Goal: Task Accomplishment & Management: Manage account settings

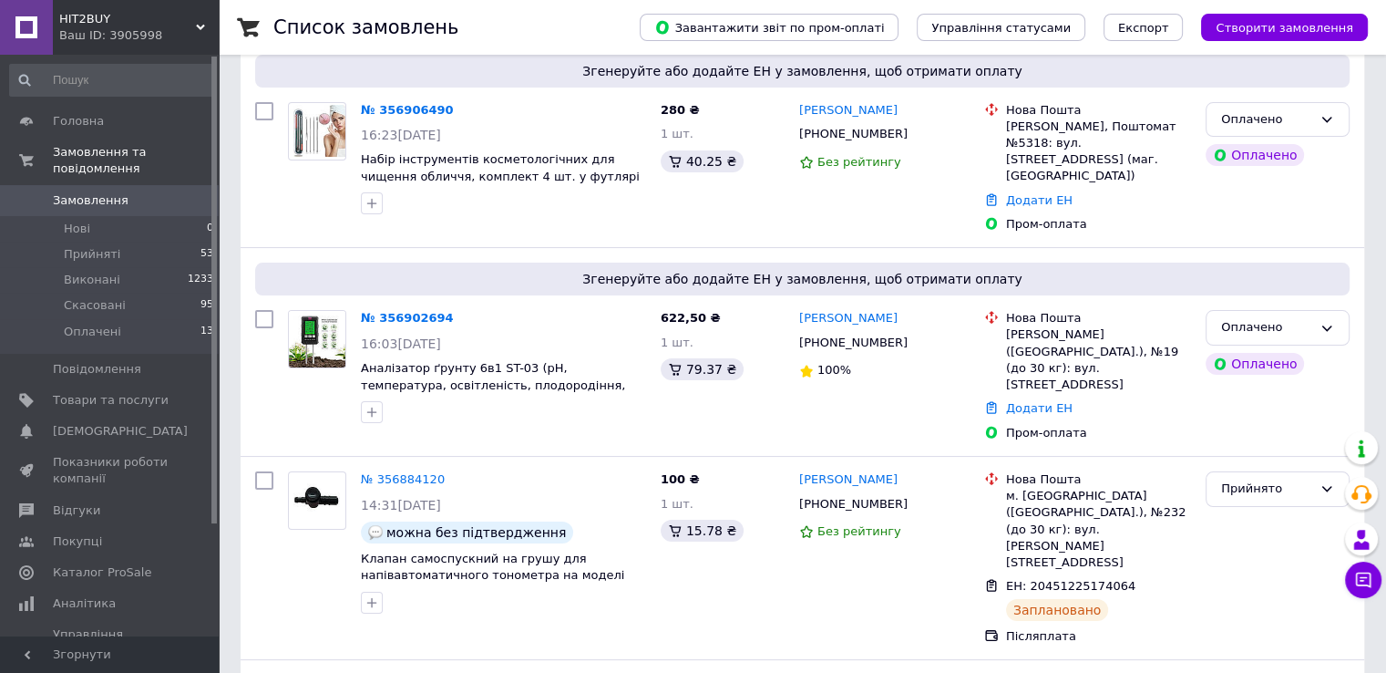
scroll to position [166, 0]
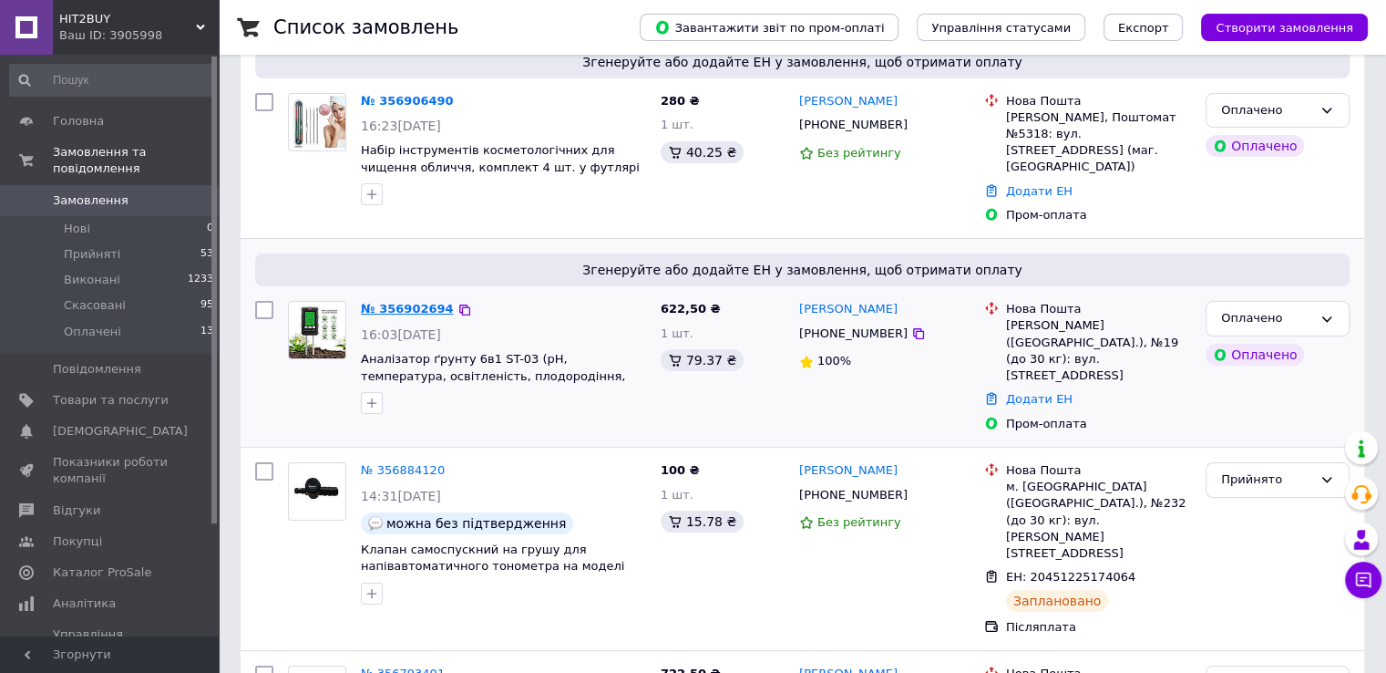
click at [393, 302] on link "№ 356902694" at bounding box center [407, 309] width 93 height 14
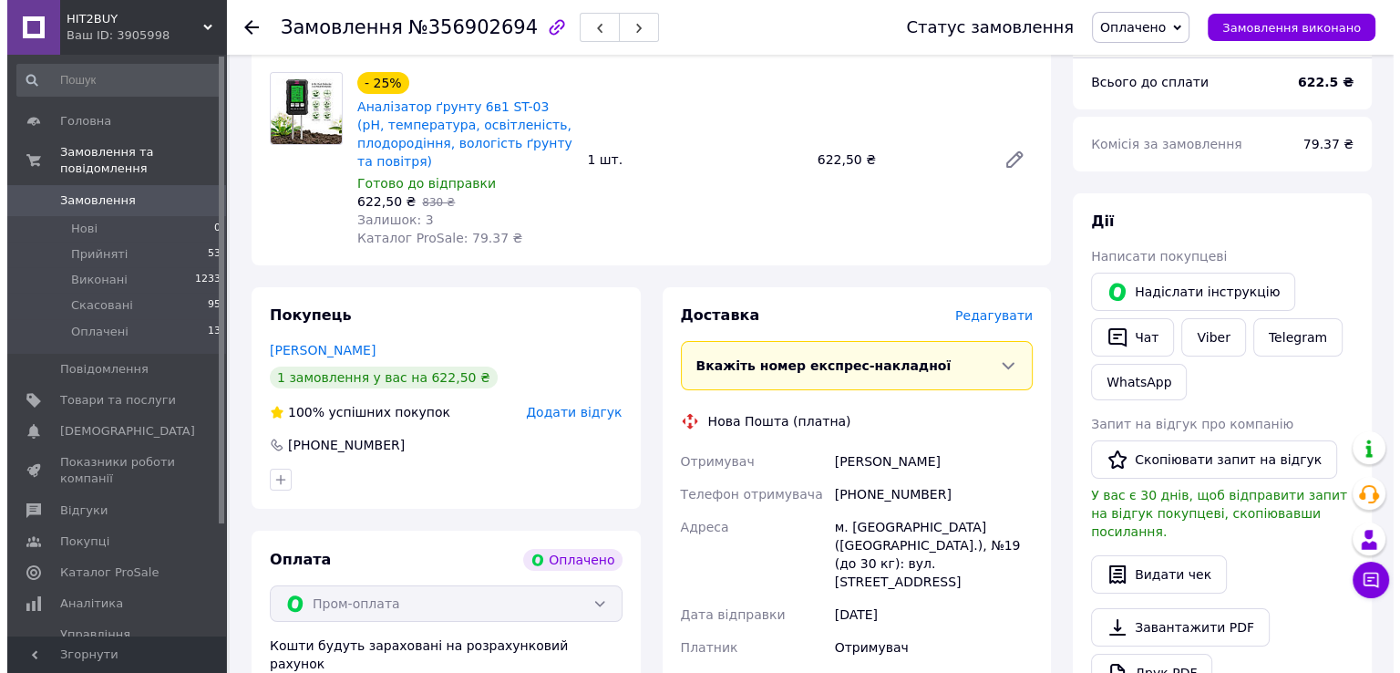
scroll to position [352, 0]
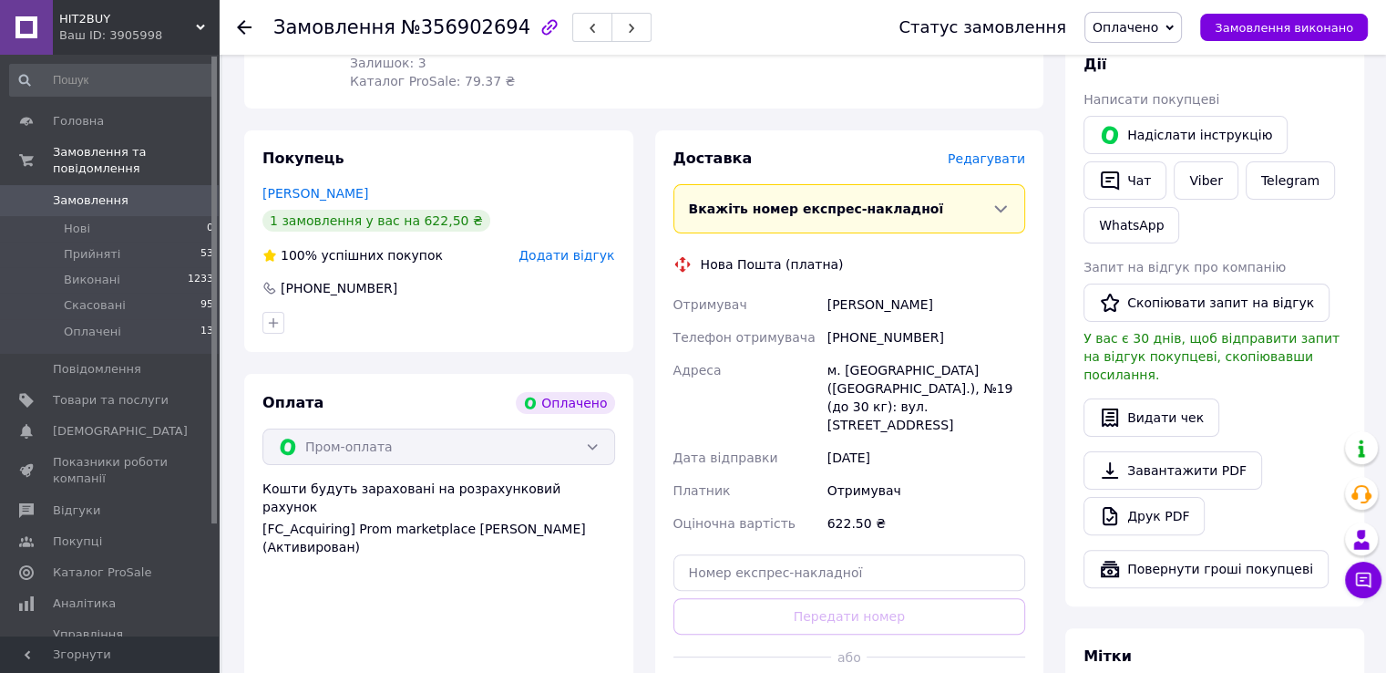
click at [975, 162] on span "Редагувати" at bounding box center [986, 158] width 77 height 15
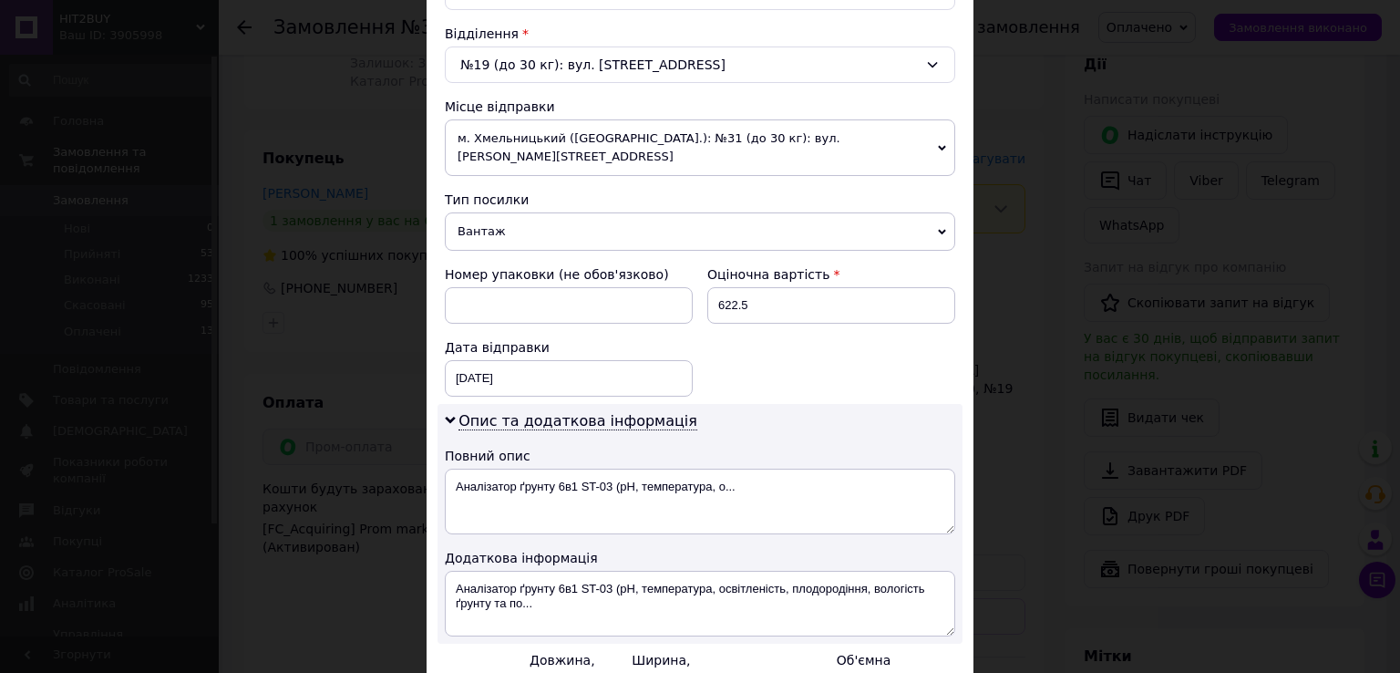
scroll to position [558, 0]
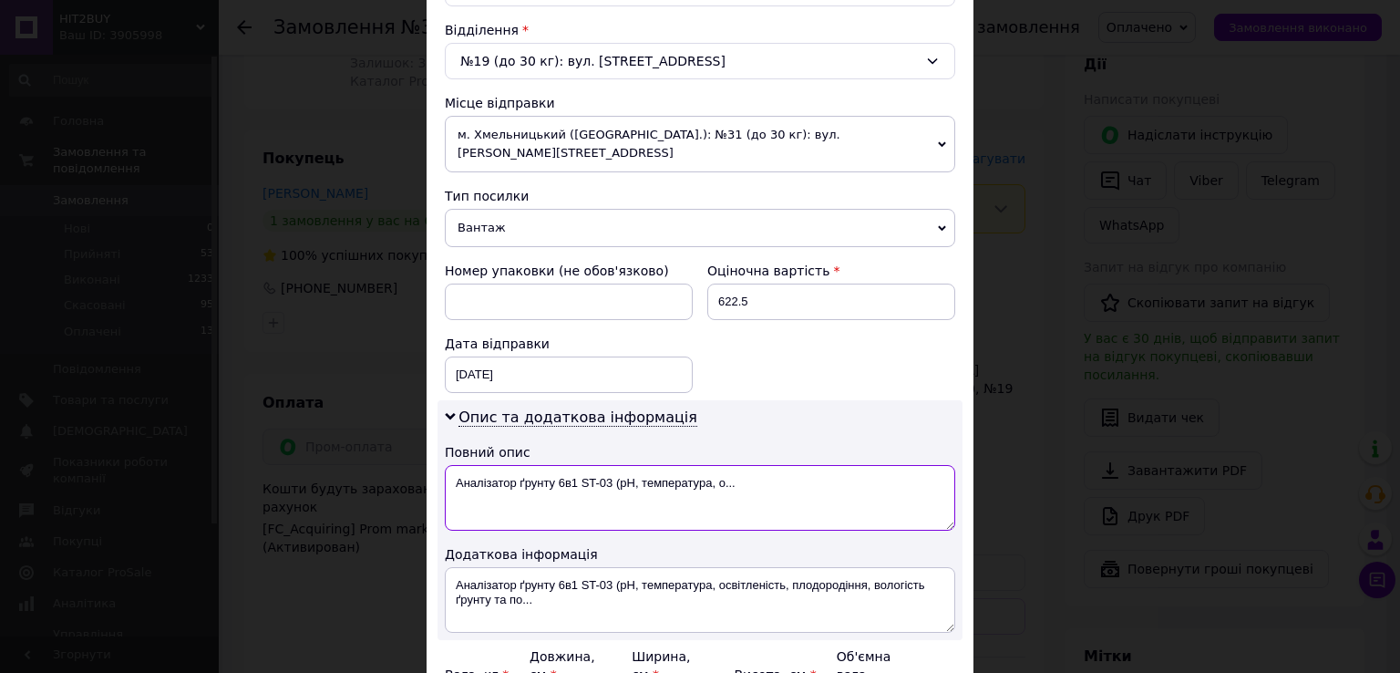
click at [628, 467] on textarea "Аналізатор ґрунту 6в1 ST-03 (рН, температура, о..." at bounding box center [700, 498] width 510 height 66
paste textarea "№ UA-9628983-1 на спецпропозицію «Prom мікс 1 000"
type textarea "№ UA-9628983-1 на спецпропозицію «Prom мікс 1 000"
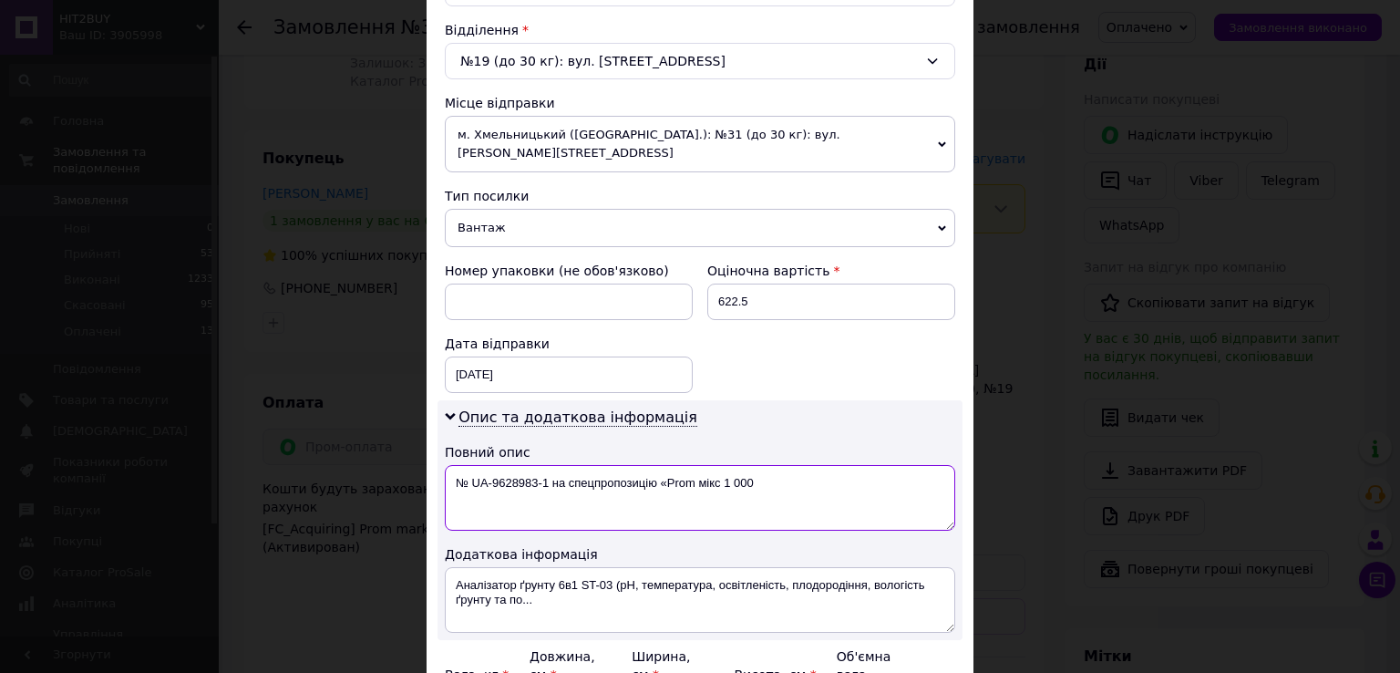
click at [772, 473] on textarea "№ UA-9628983-1 на спецпропозицію «Prom мікс 1 000" at bounding box center [700, 498] width 510 height 66
click at [449, 465] on textarea "Prom" at bounding box center [700, 498] width 510 height 66
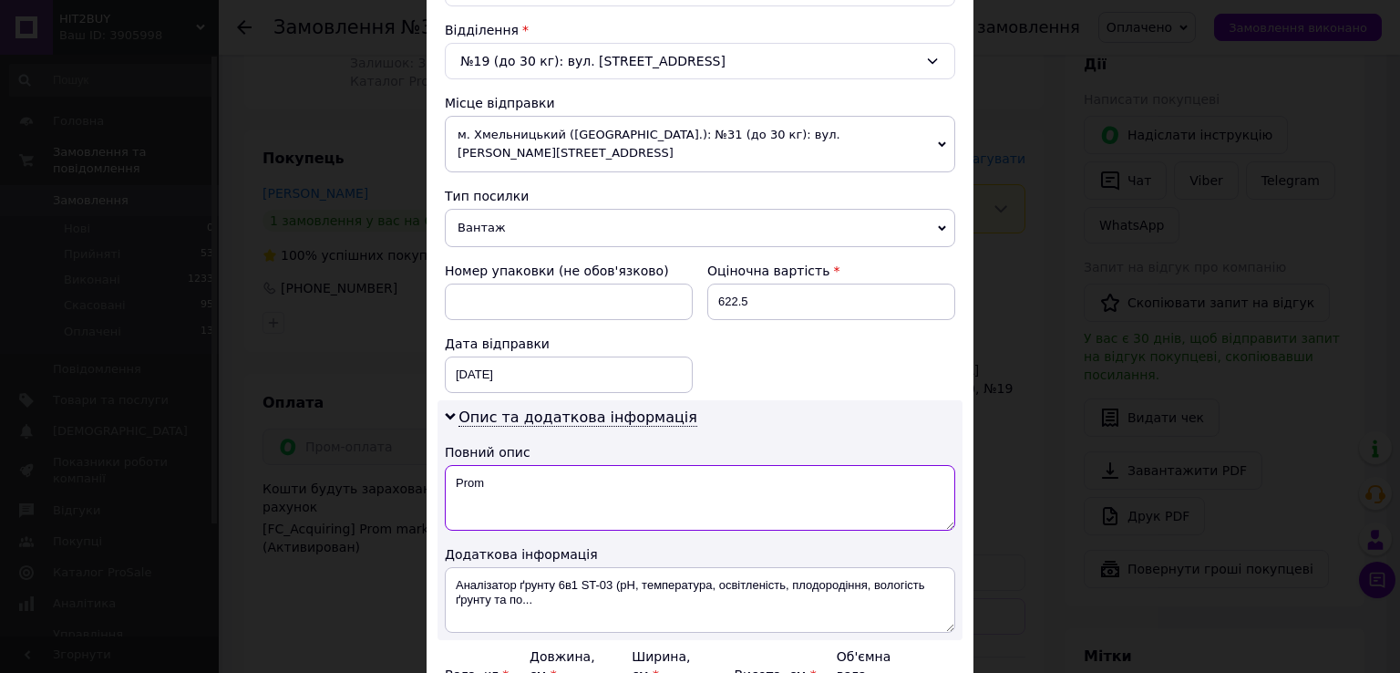
click at [449, 465] on textarea "Prom" at bounding box center [700, 498] width 510 height 66
click at [529, 465] on textarea "Замовлення Prom" at bounding box center [700, 498] width 510 height 66
type textarea "Замовлення Prom"
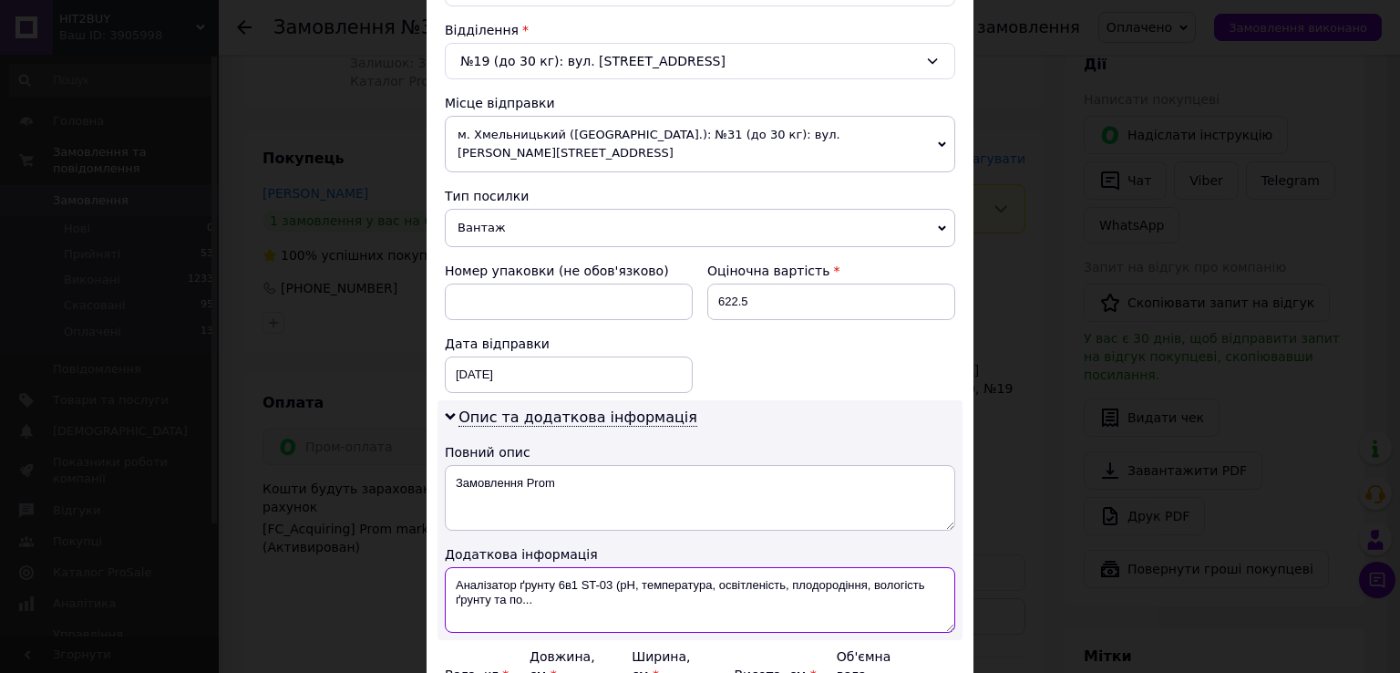
click at [525, 578] on textarea "Аналізатор ґрунту 6в1 ST-03 (рН, температура, освітленість, плодородіння, волог…" at bounding box center [700, 600] width 510 height 66
paste textarea "амовлення Prom"
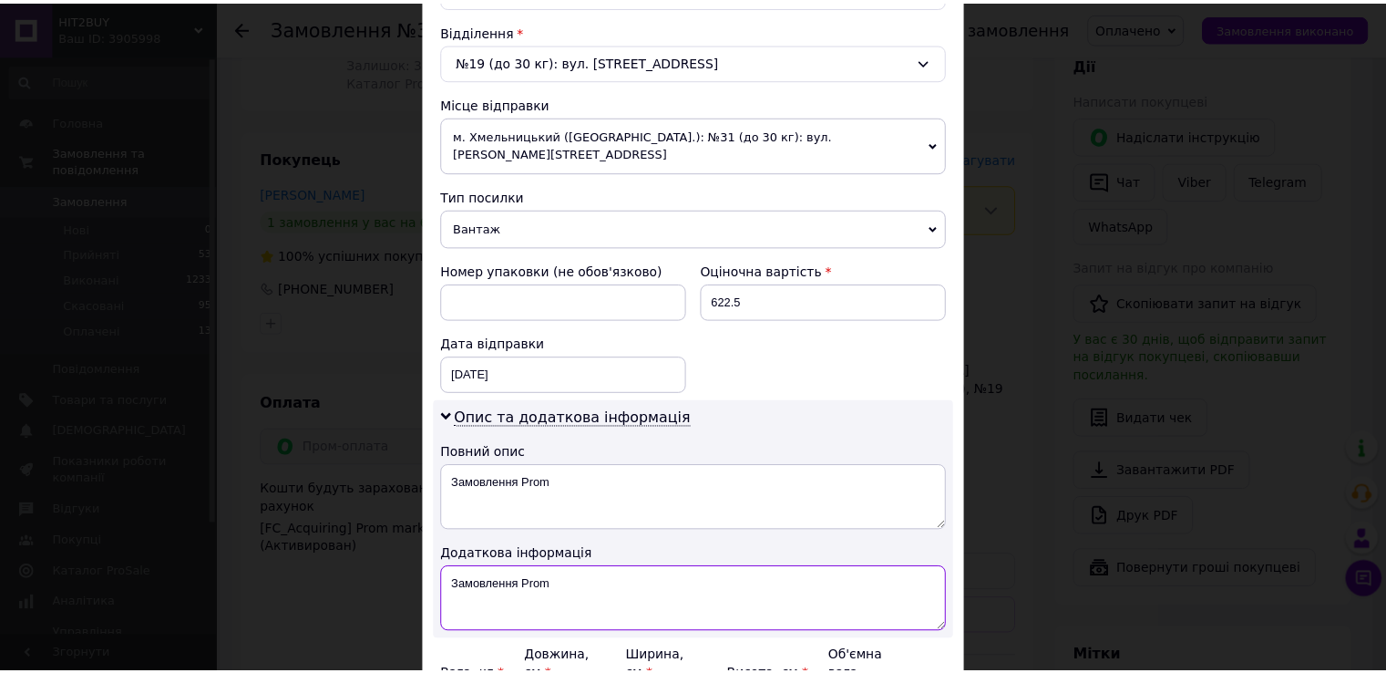
scroll to position [737, 0]
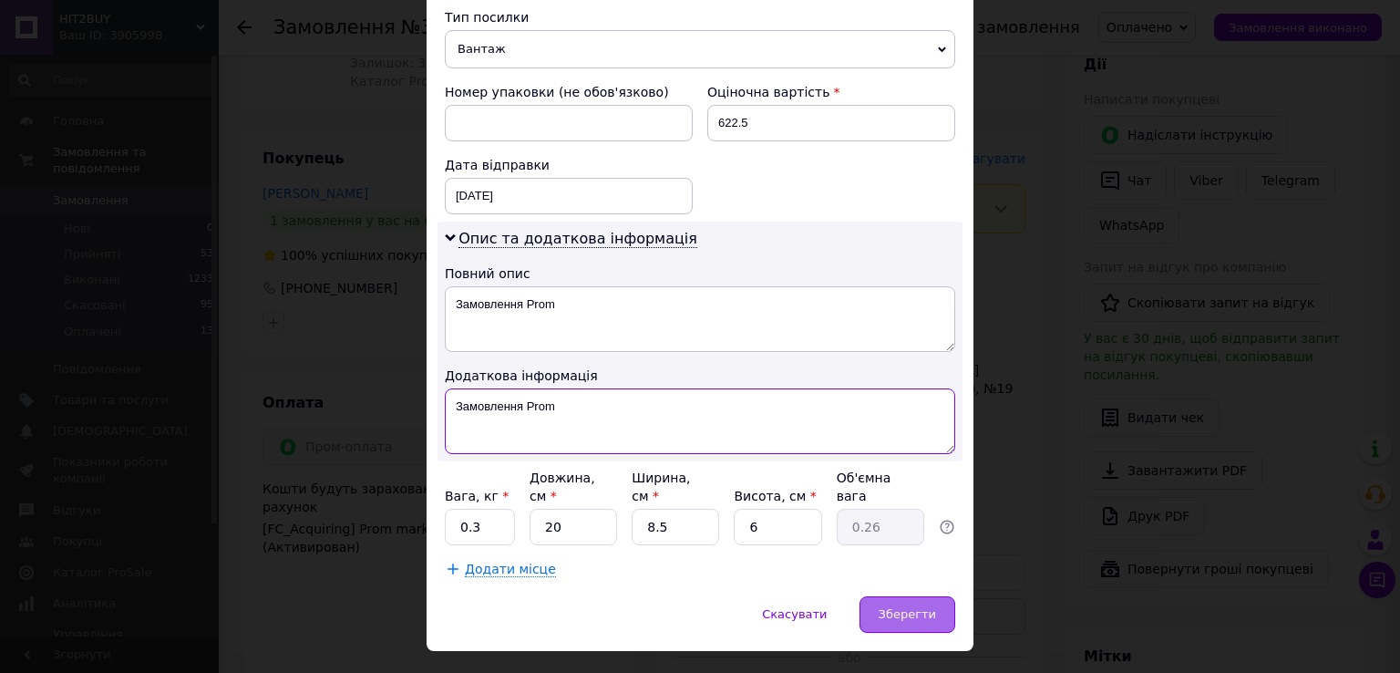
type textarea "Замовлення Prom"
click at [947, 596] on div "Зберегти" at bounding box center [908, 614] width 96 height 36
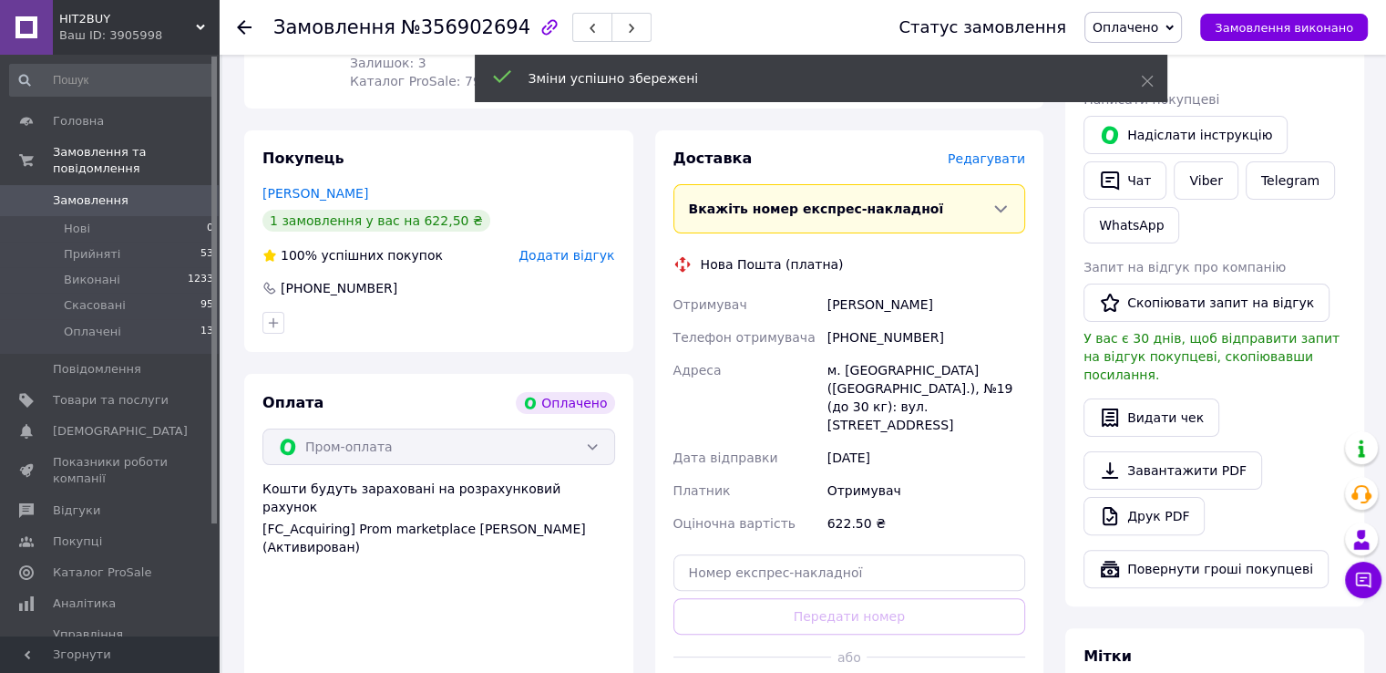
scroll to position [430, 0]
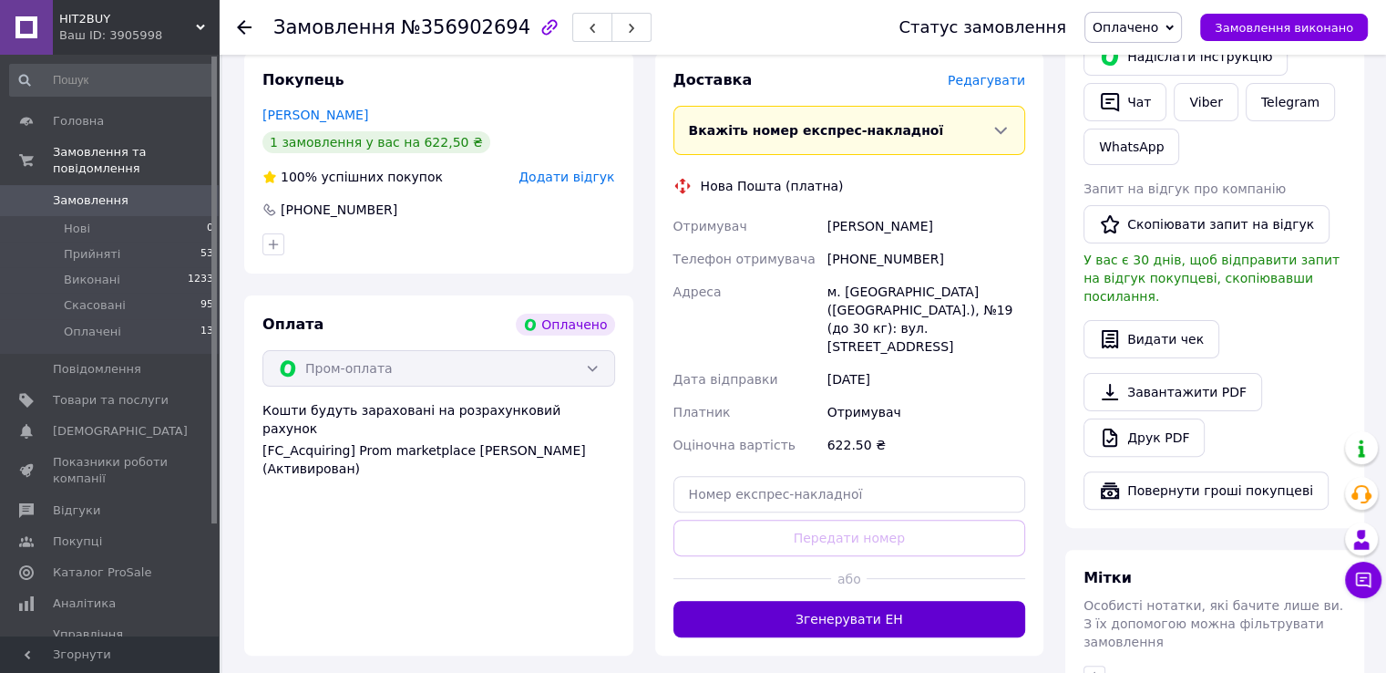
click at [884, 601] on button "Згенерувати ЕН" at bounding box center [850, 619] width 353 height 36
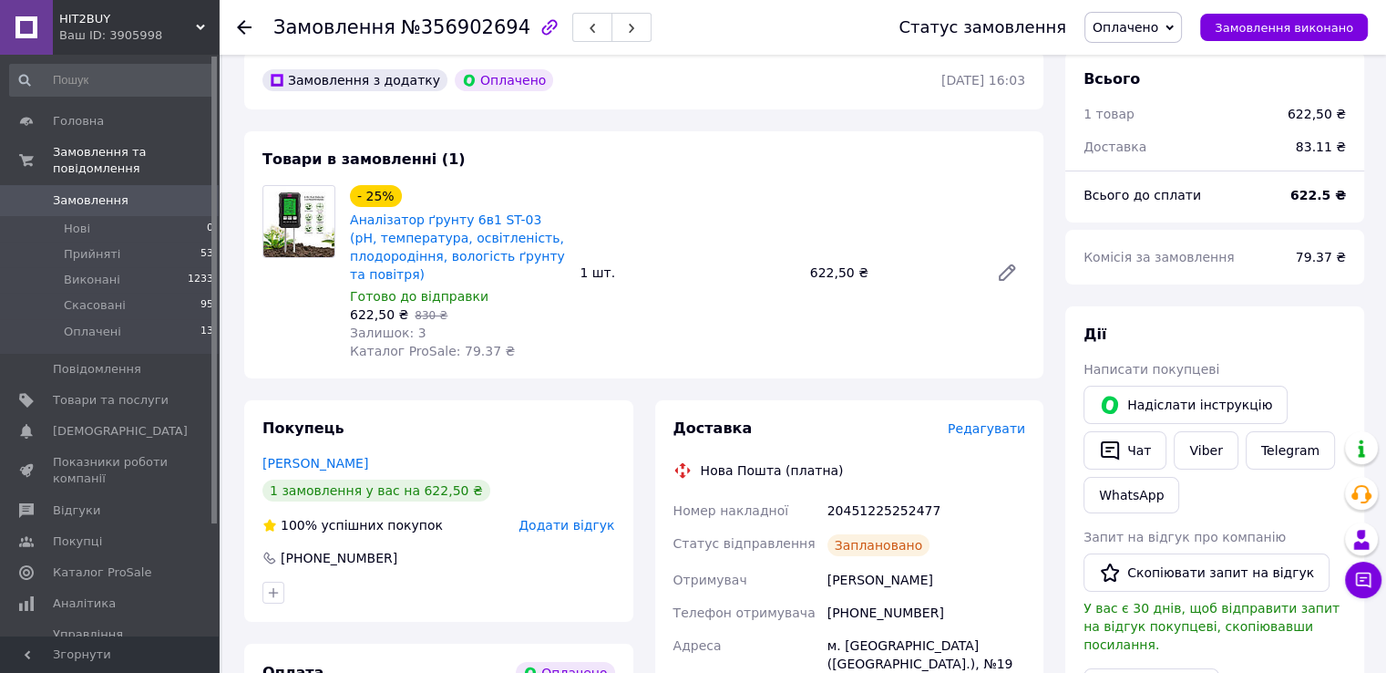
scroll to position [164, 0]
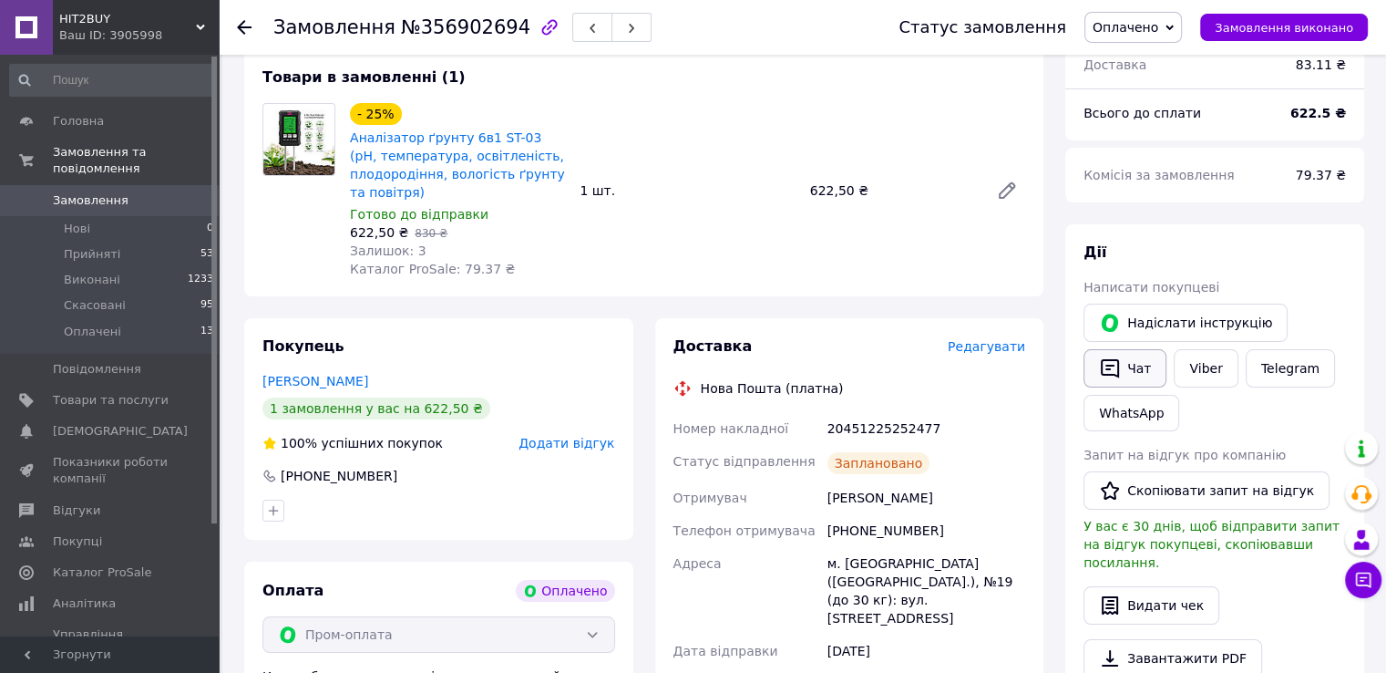
click at [1133, 358] on button "Чат" at bounding box center [1125, 368] width 83 height 38
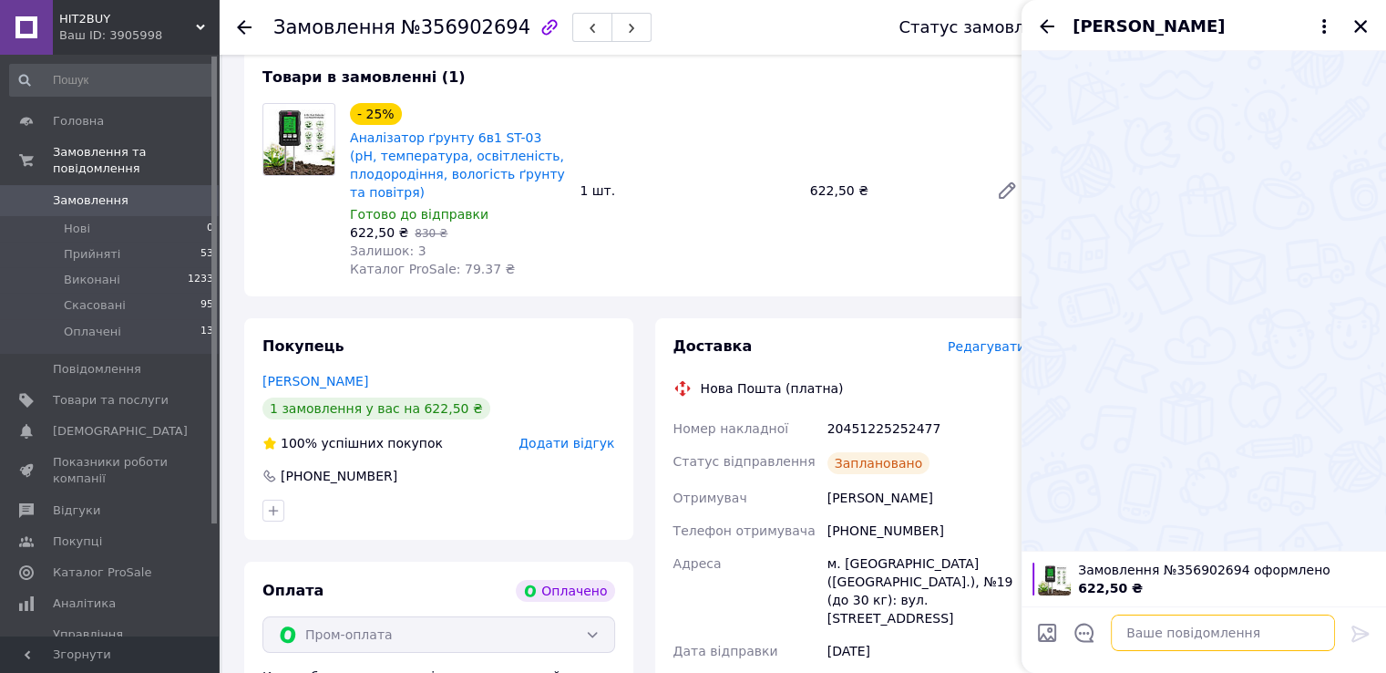
click at [1169, 629] on textarea at bounding box center [1223, 632] width 224 height 36
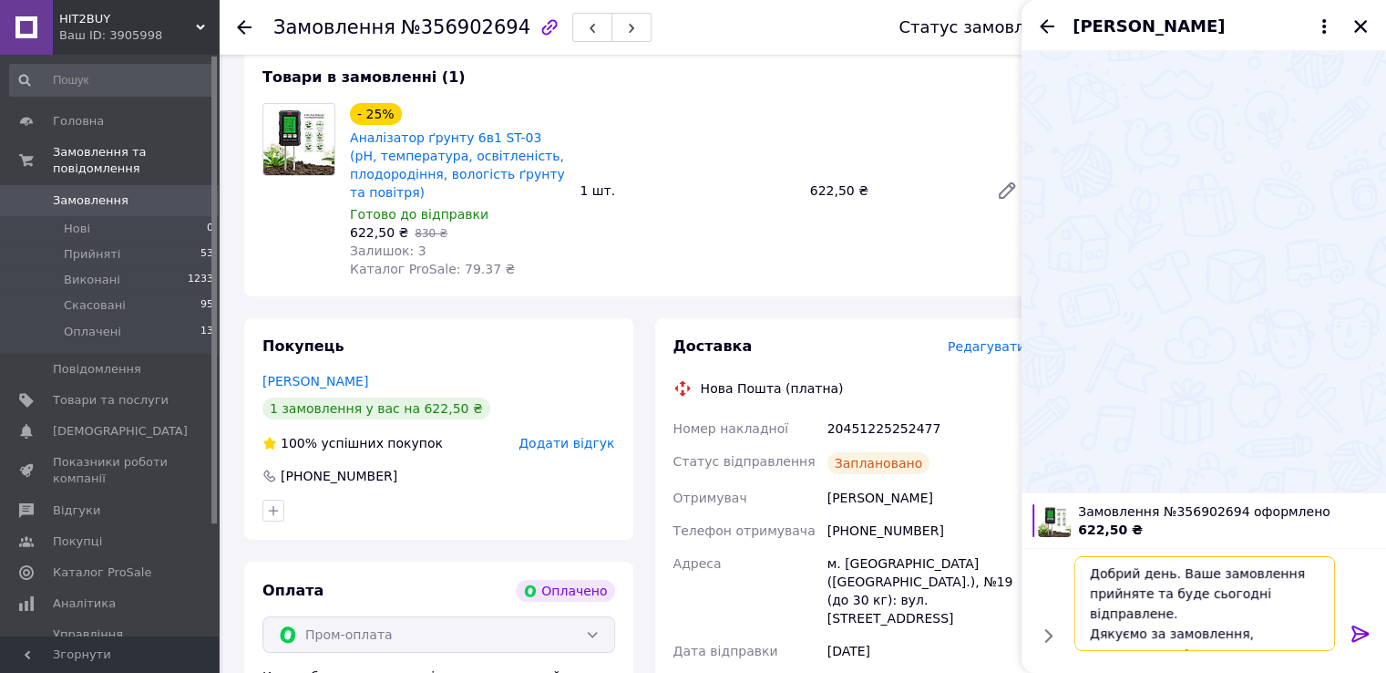
scroll to position [12, 0]
click at [1203, 595] on textarea "Добрий день. Ваше замовлення прийняте та буде сьогодні відправлене. Дякуємо за …" at bounding box center [1205, 603] width 261 height 95
type textarea "Добрий день. Ваше замовлення прийняте та буде сьогодні відправлене. Дякуємо за …"
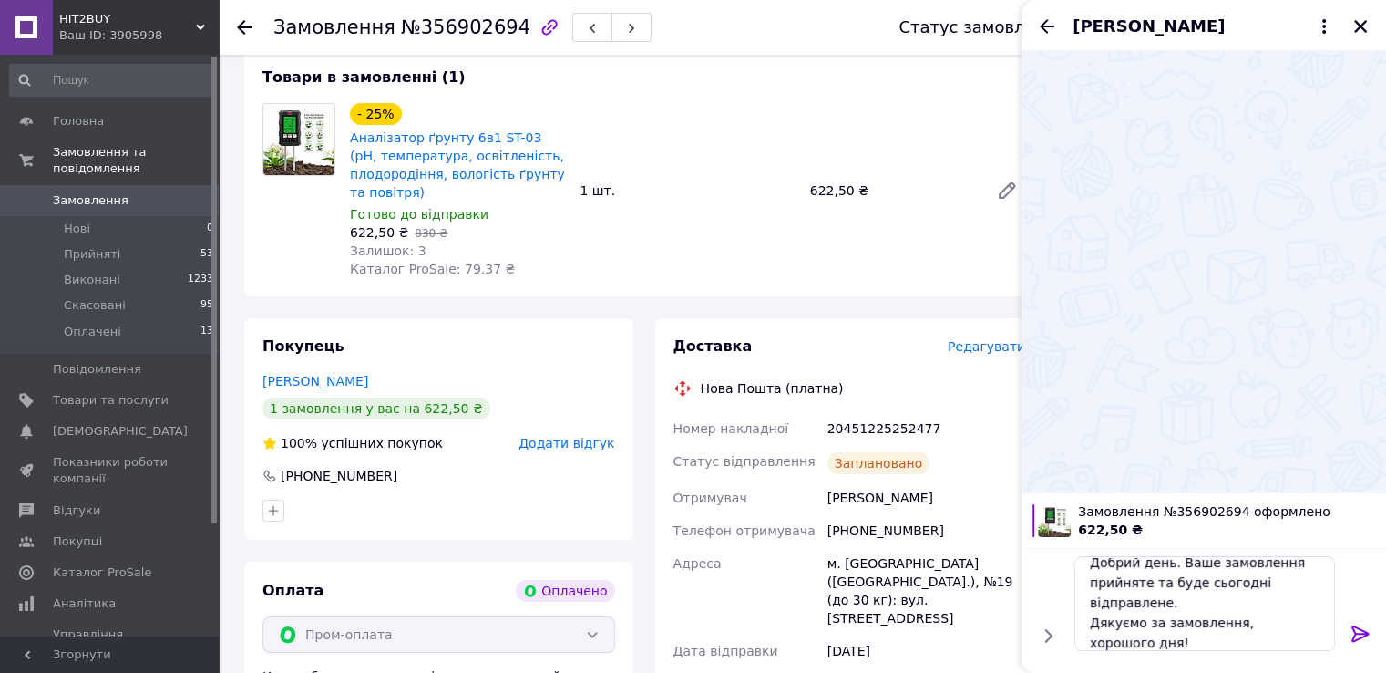
click at [1355, 643] on icon at bounding box center [1361, 634] width 22 height 22
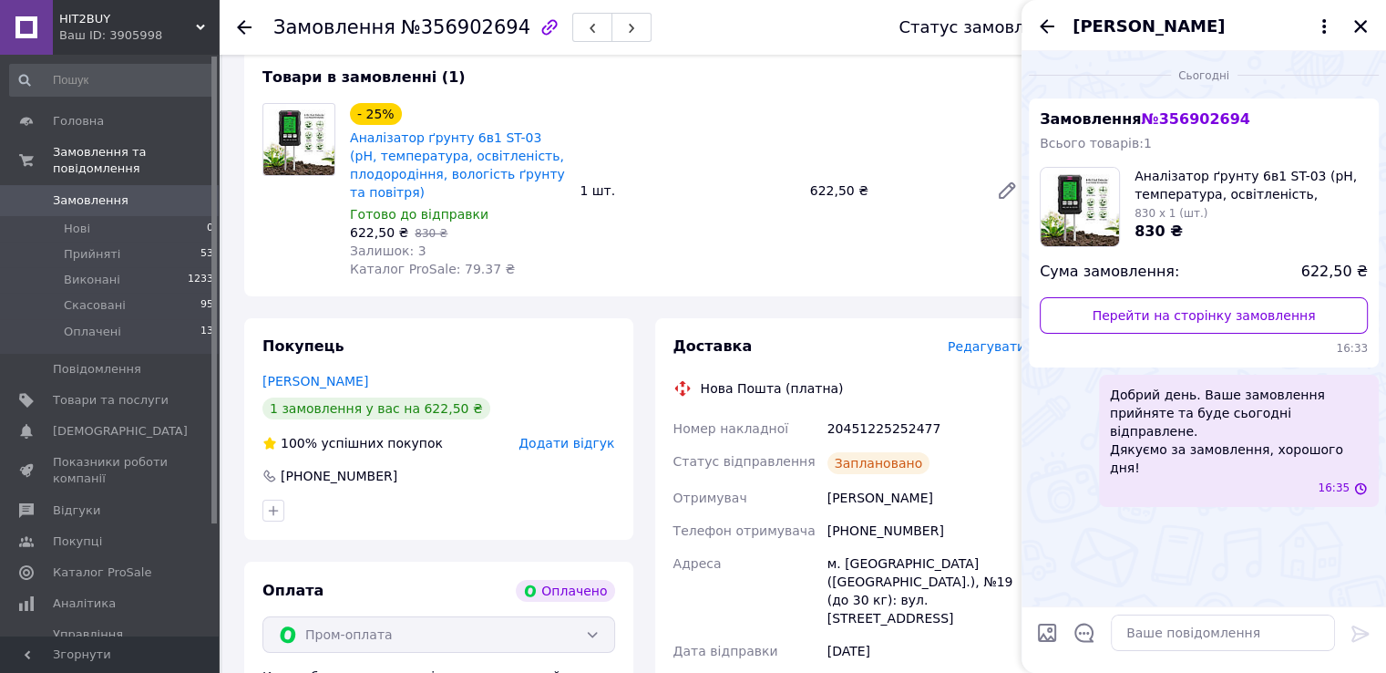
scroll to position [0, 0]
click at [1351, 25] on button "Закрити" at bounding box center [1361, 26] width 22 height 22
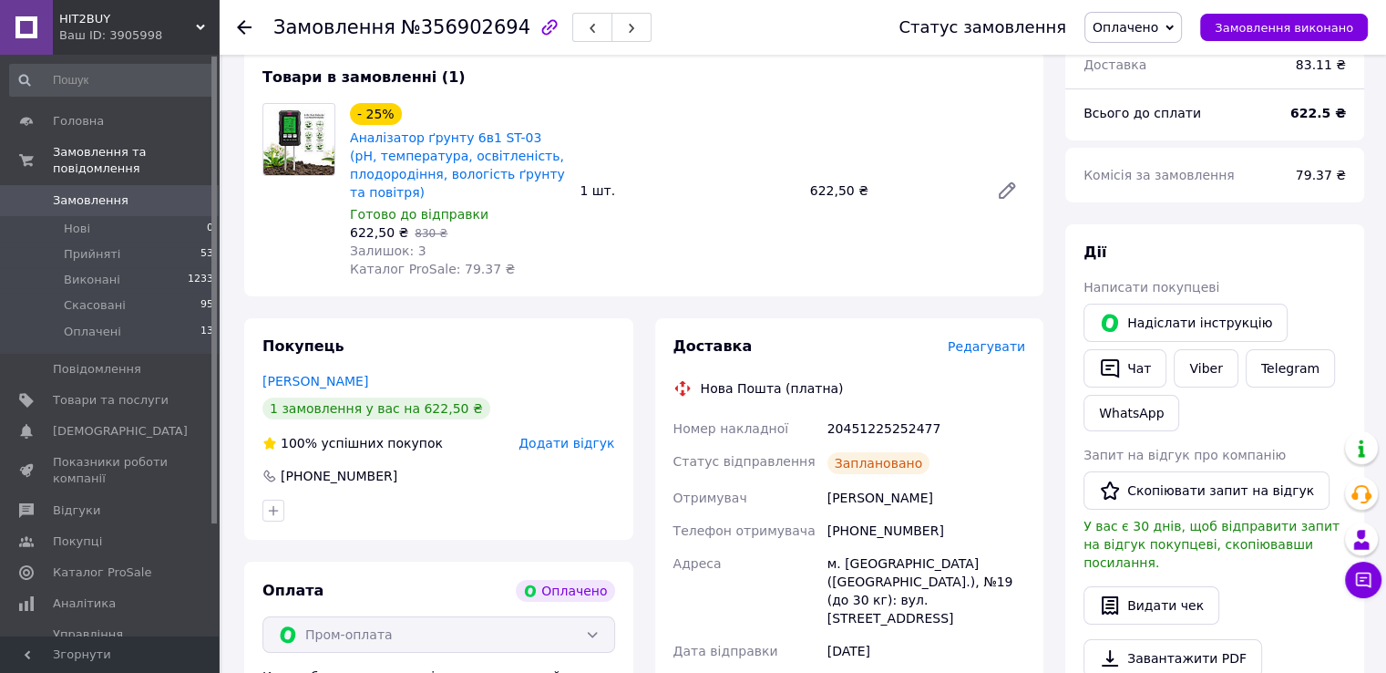
click at [240, 23] on icon at bounding box center [244, 27] width 15 height 15
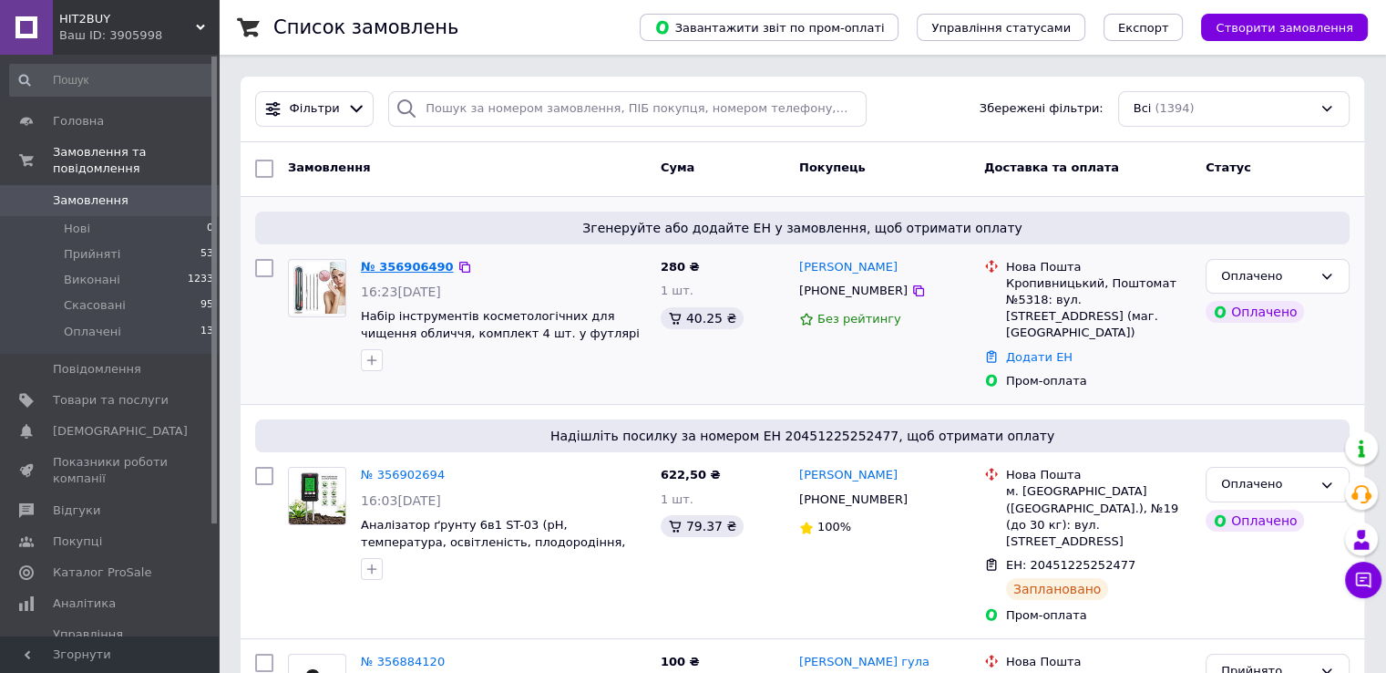
click at [401, 267] on link "№ 356906490" at bounding box center [407, 267] width 93 height 14
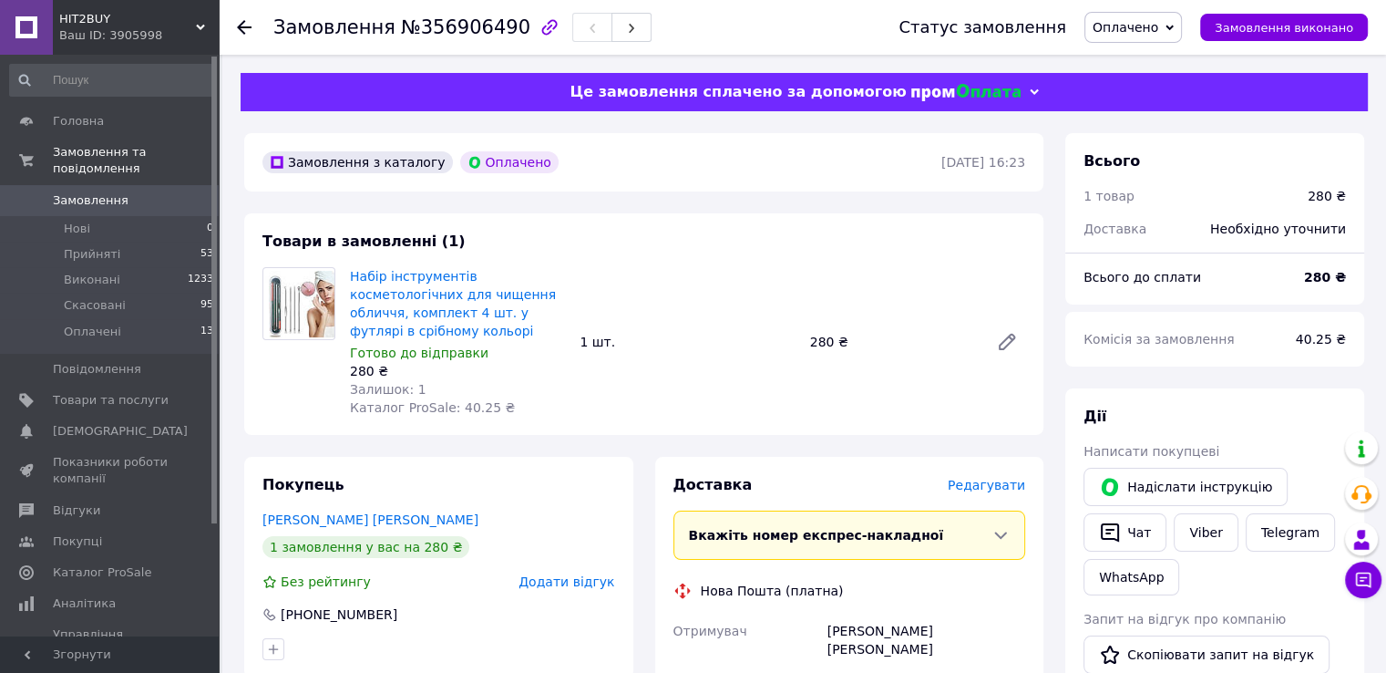
click at [1005, 478] on span "Редагувати" at bounding box center [986, 485] width 77 height 15
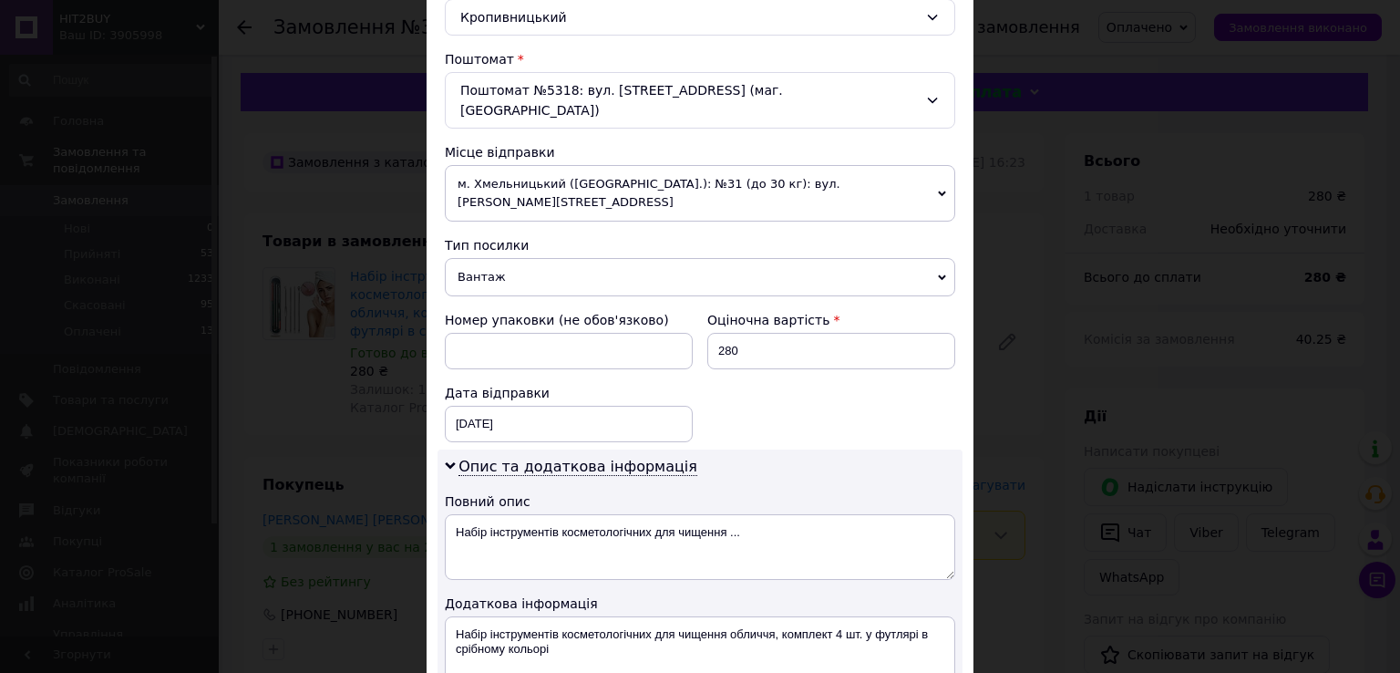
scroll to position [558, 0]
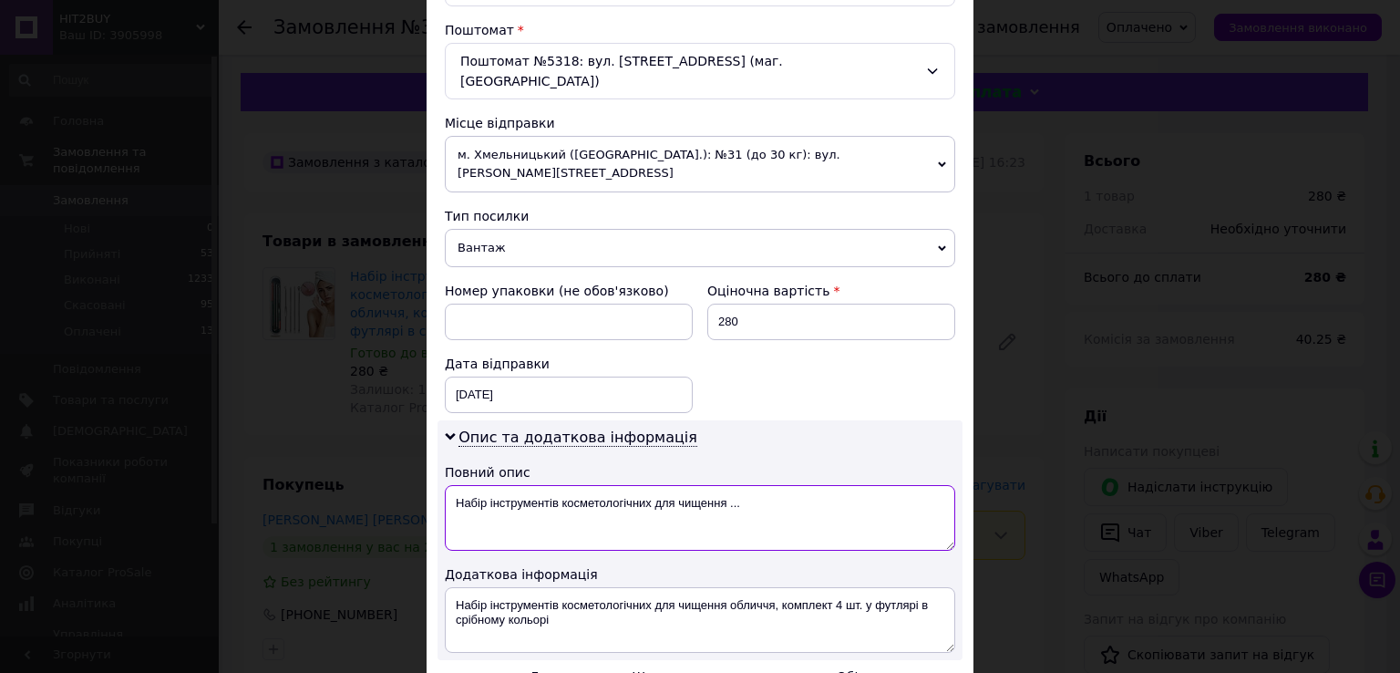
click at [703, 485] on textarea "Набір інструментів косметологічних для чищення ..." at bounding box center [700, 518] width 510 height 66
paste textarea "амовлення Prom"
type textarea "Замовлення Prom"
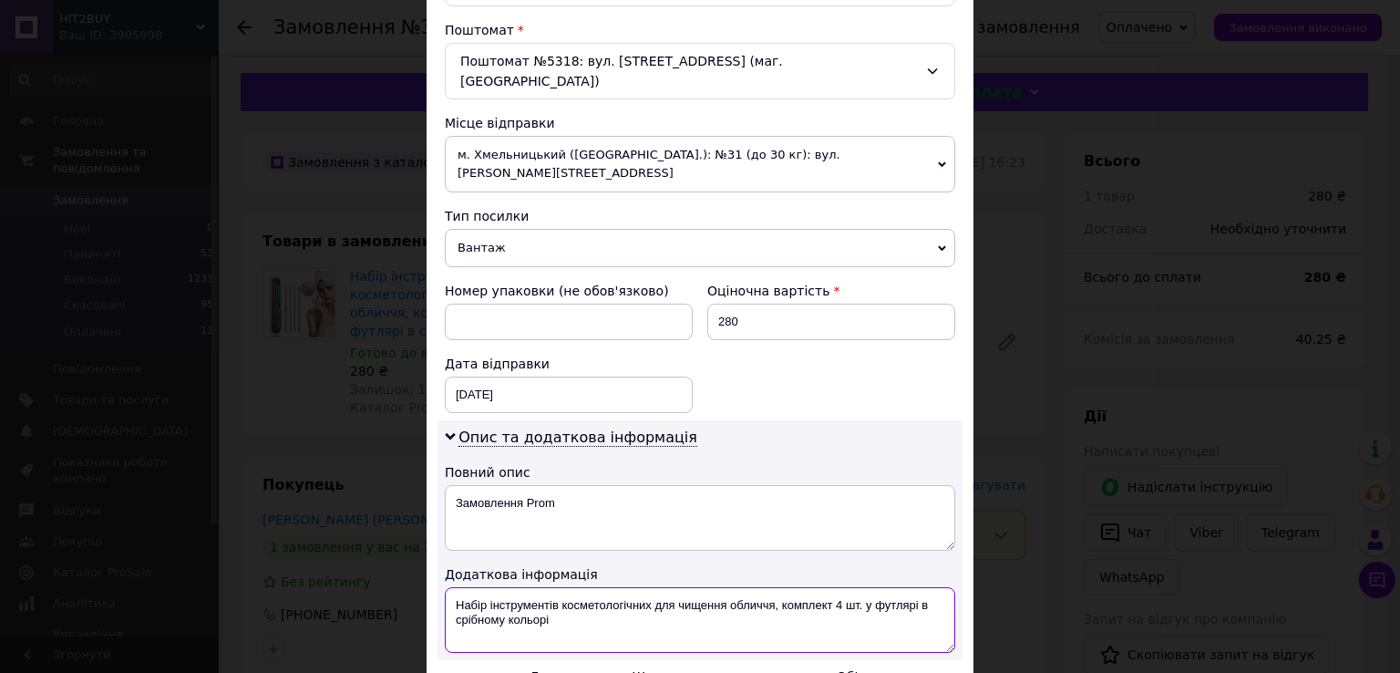
click at [598, 588] on textarea "Набір інструментів косметологічних для чищення обличчя, комплект 4 шт. у футляр…" at bounding box center [700, 620] width 510 height 66
paste textarea "амовлення Prom"
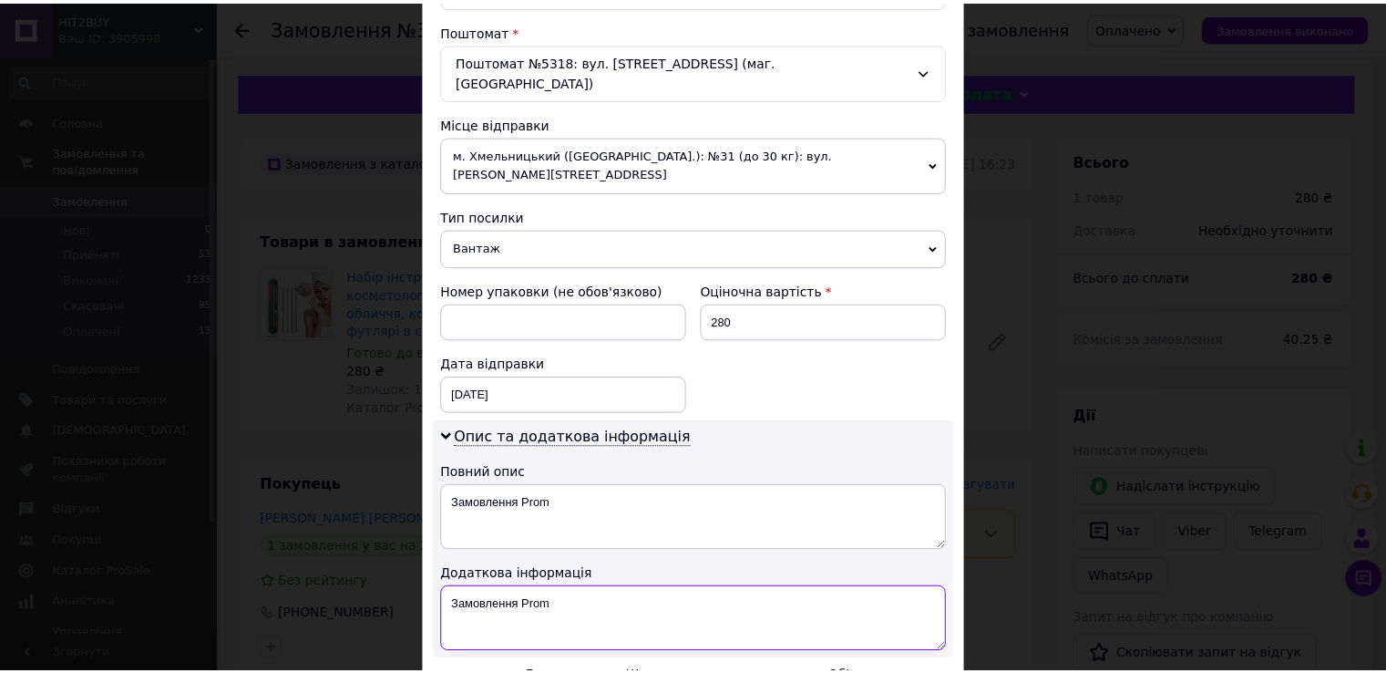
scroll to position [737, 0]
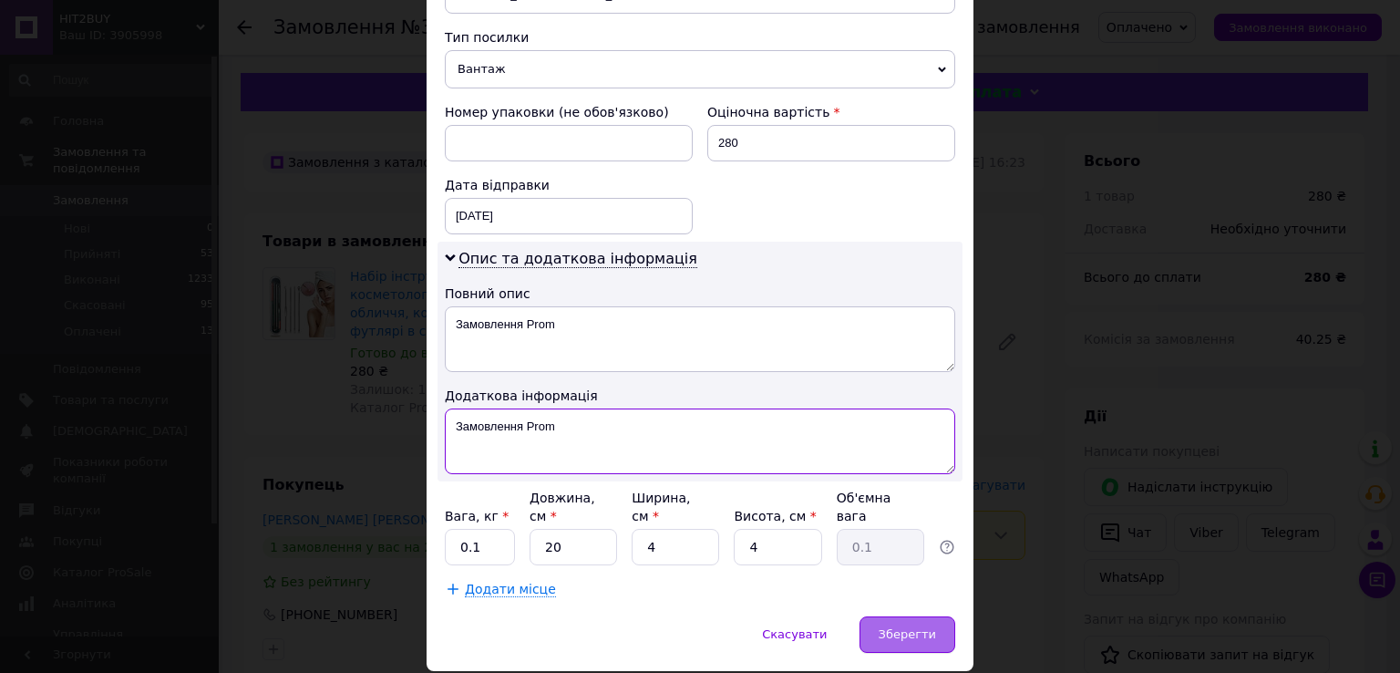
type textarea "Замовлення Prom"
click at [894, 627] on span "Зберегти" at bounding box center [907, 634] width 57 height 14
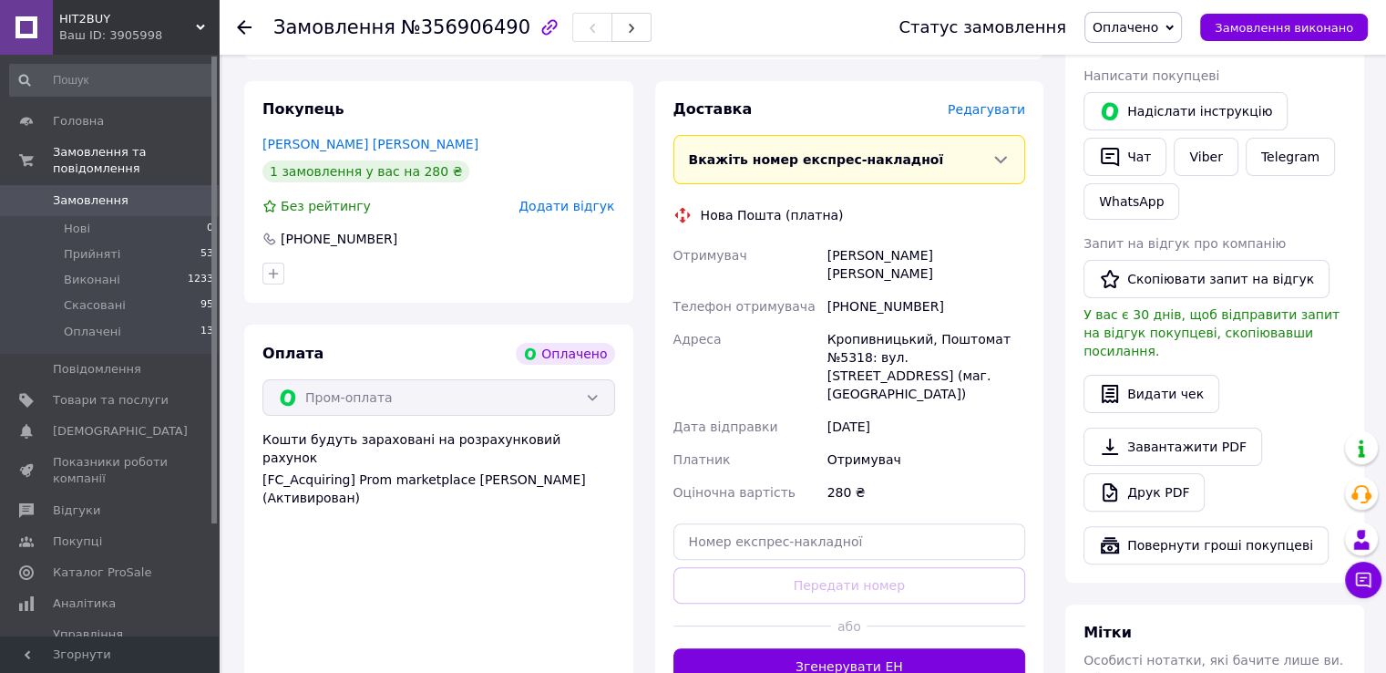
scroll to position [386, 0]
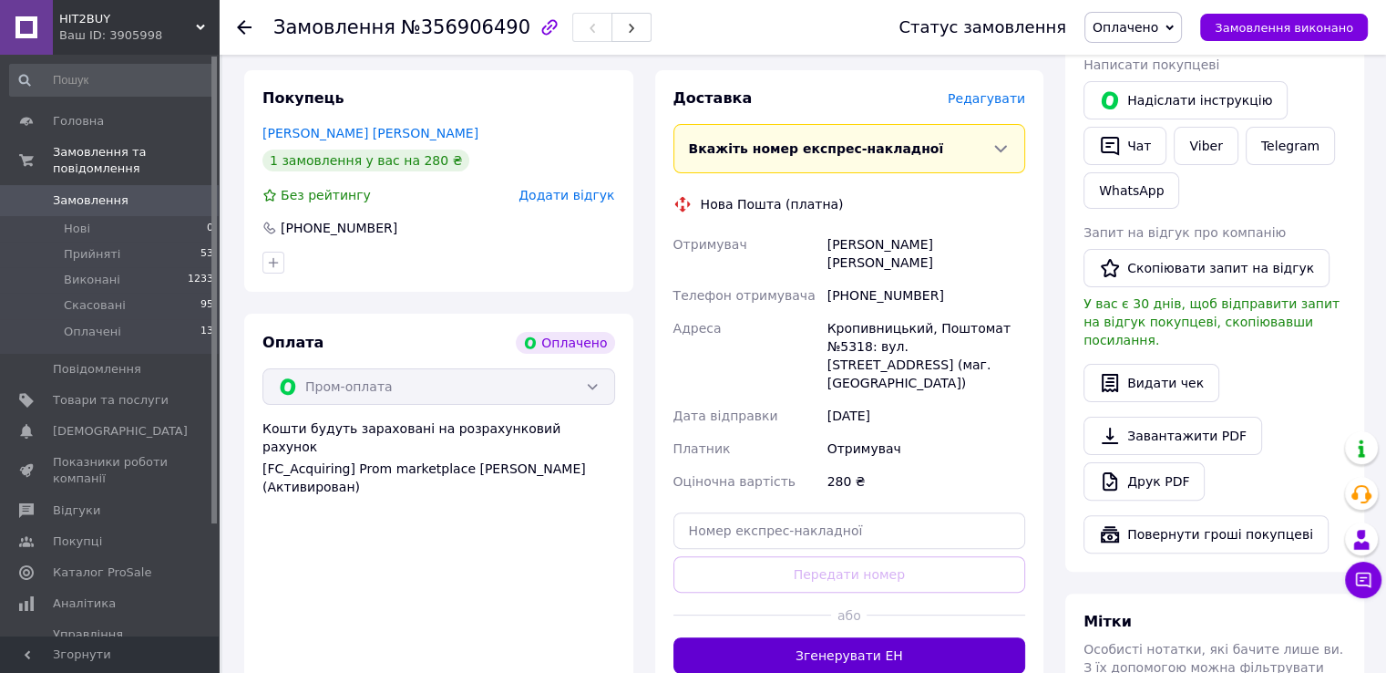
click at [826, 637] on button "Згенерувати ЕН" at bounding box center [850, 655] width 353 height 36
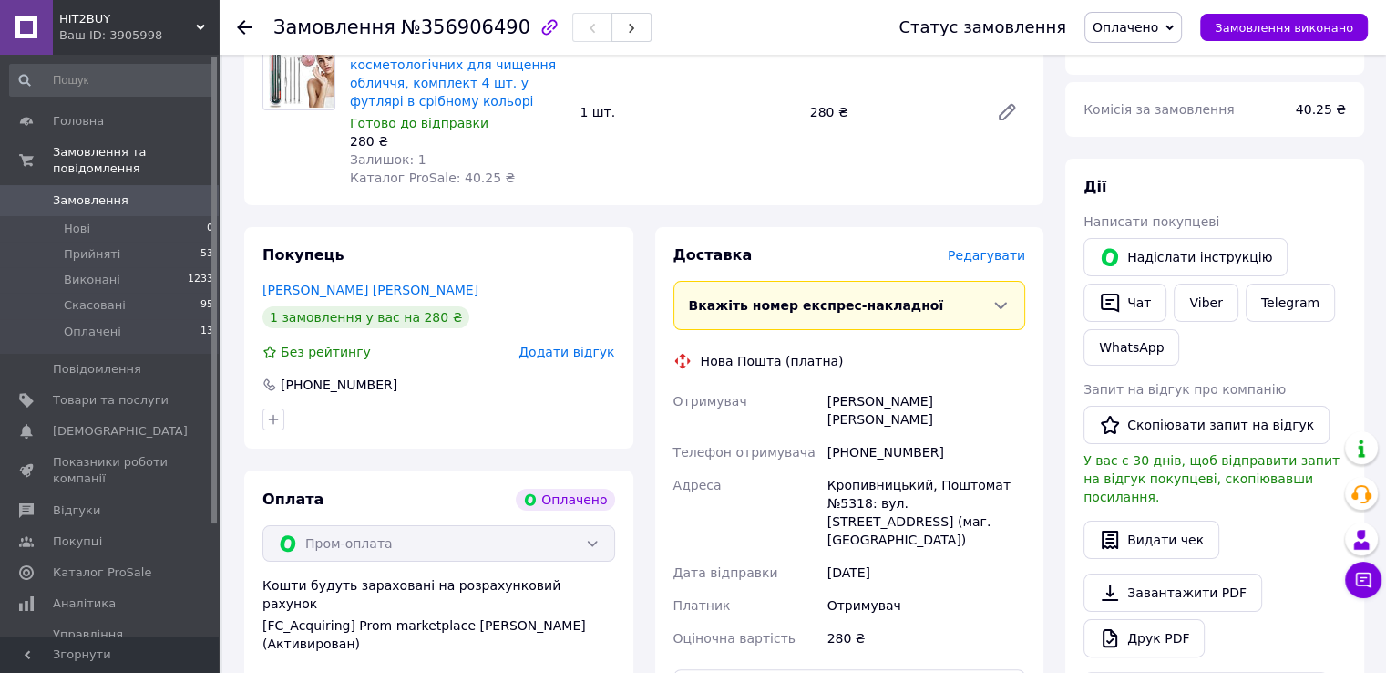
scroll to position [225, 0]
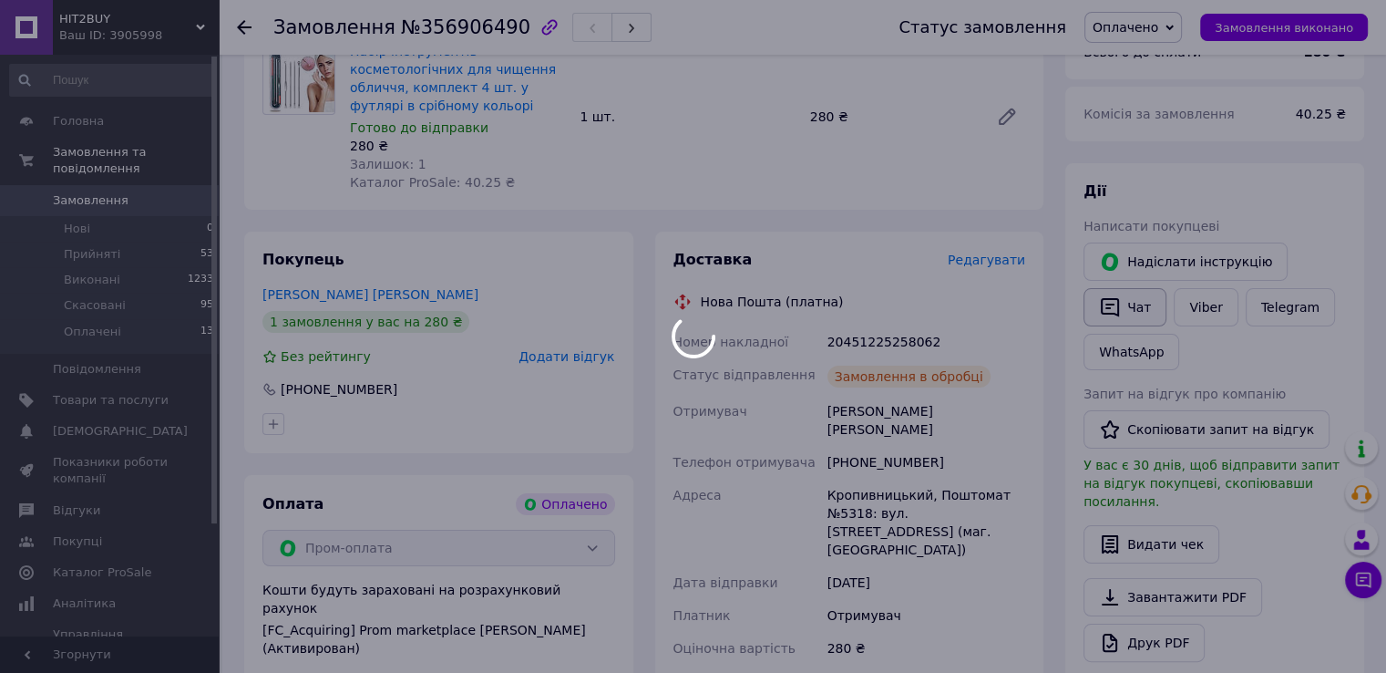
click at [1132, 299] on div at bounding box center [693, 336] width 1386 height 673
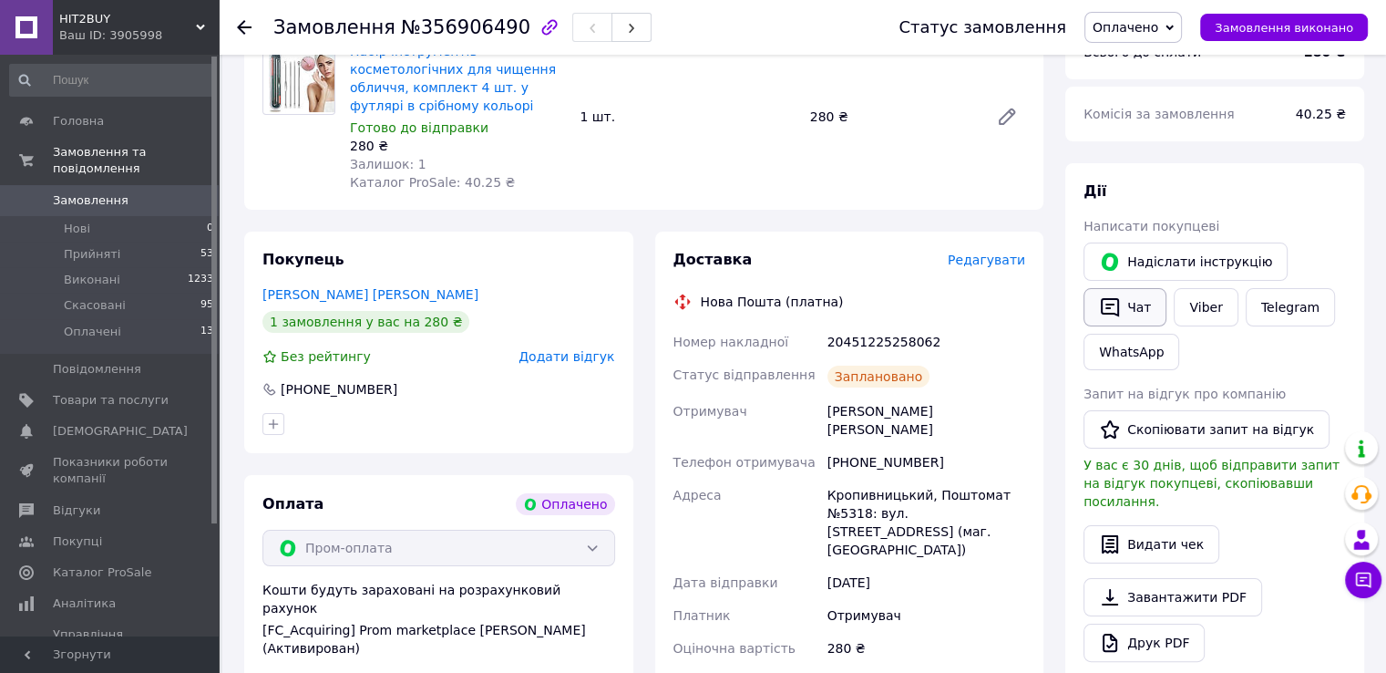
click at [1132, 299] on button "Чат" at bounding box center [1125, 307] width 83 height 38
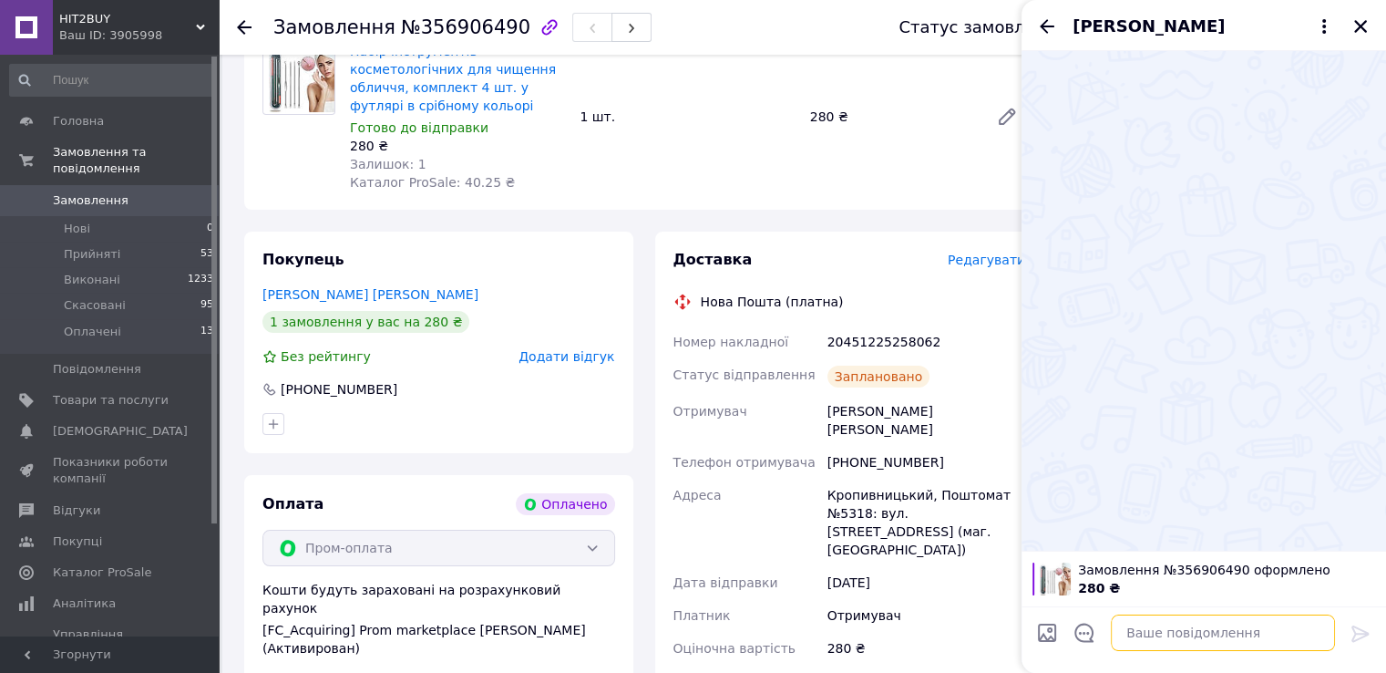
click at [1169, 649] on textarea at bounding box center [1223, 632] width 224 height 36
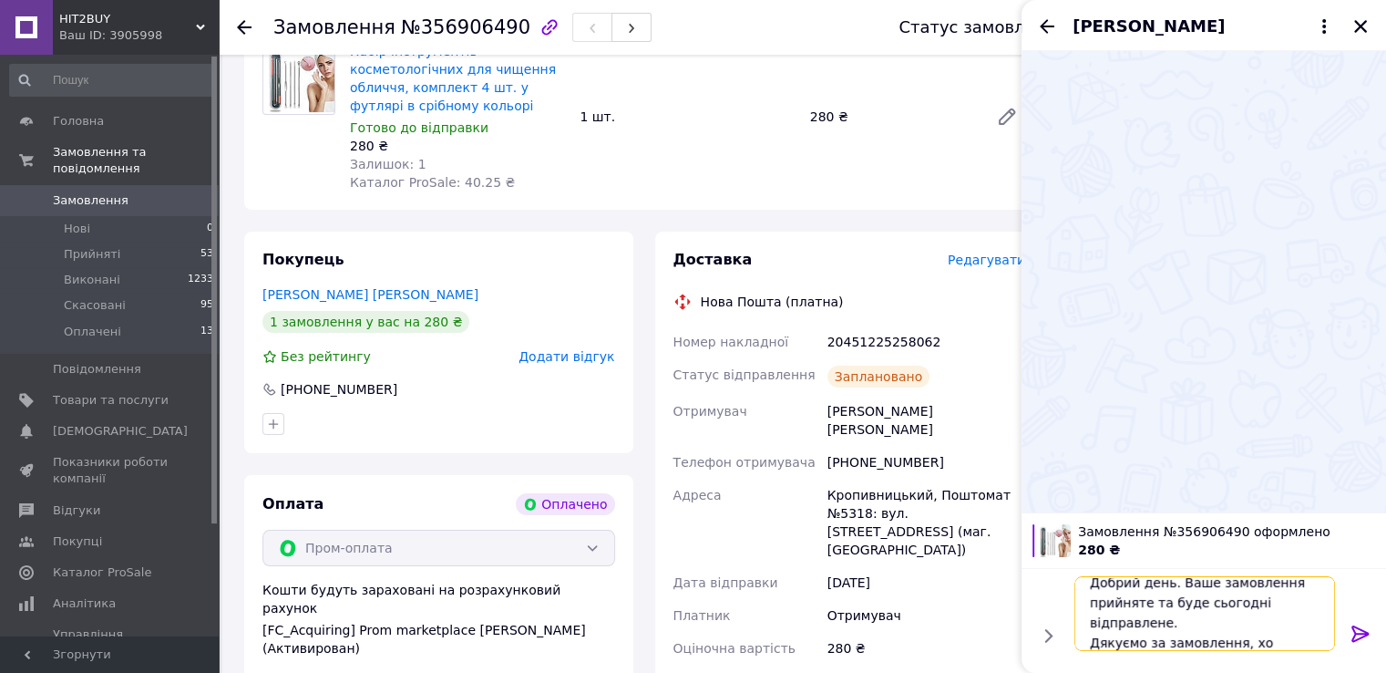
scroll to position [1, 0]
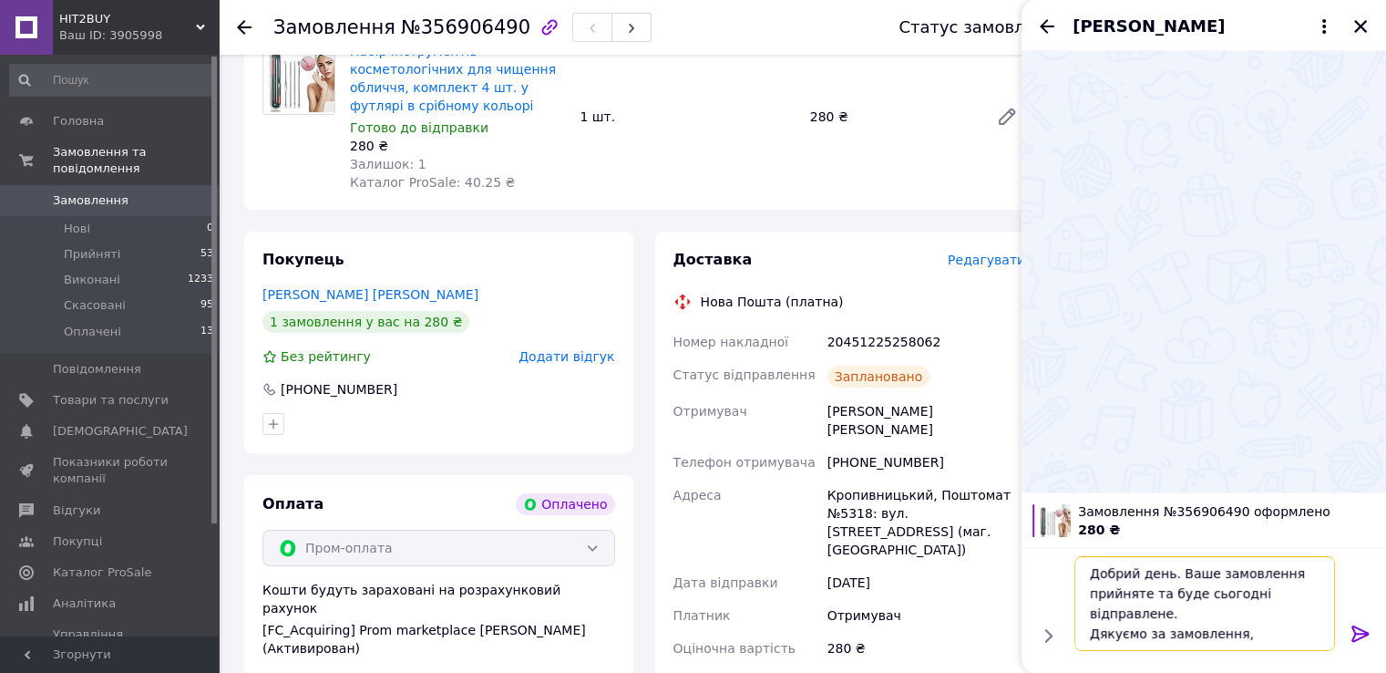
type textarea "Добрий день. Ваше замовлення прийняте та буде сьогодні відправлене. Дякуємо за …"
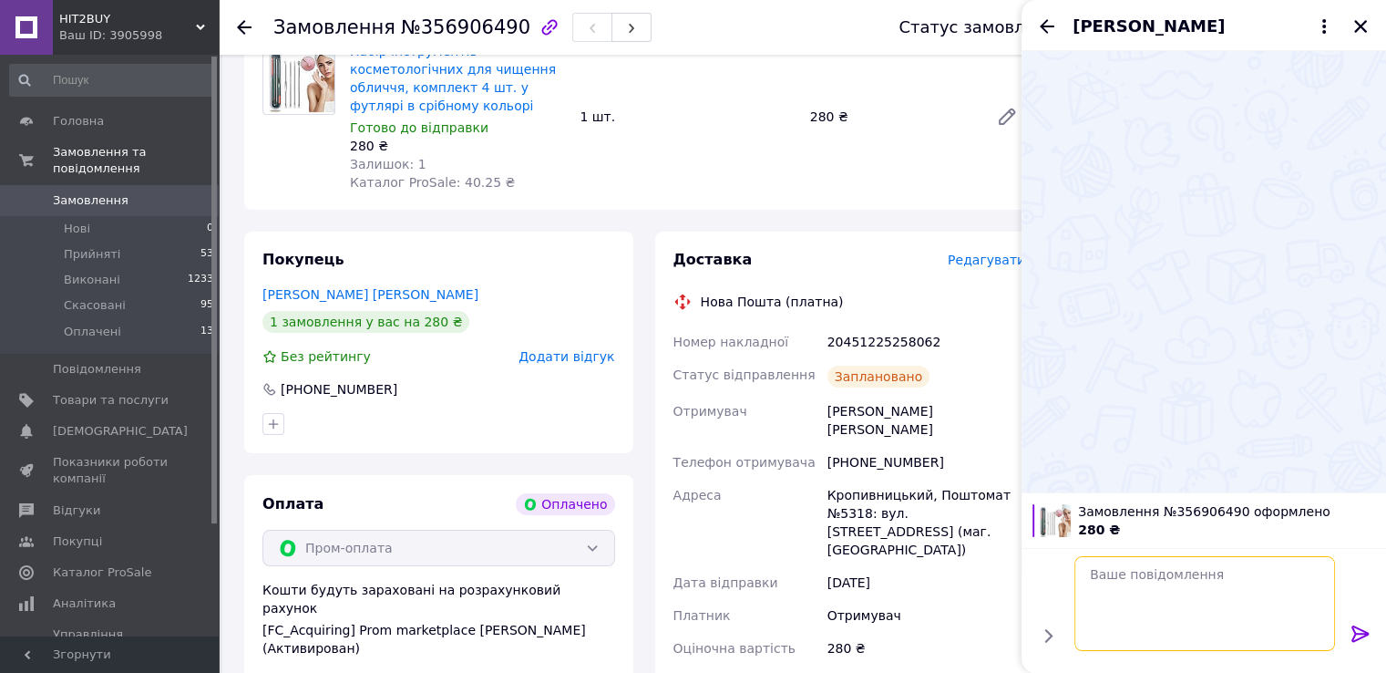
scroll to position [0, 0]
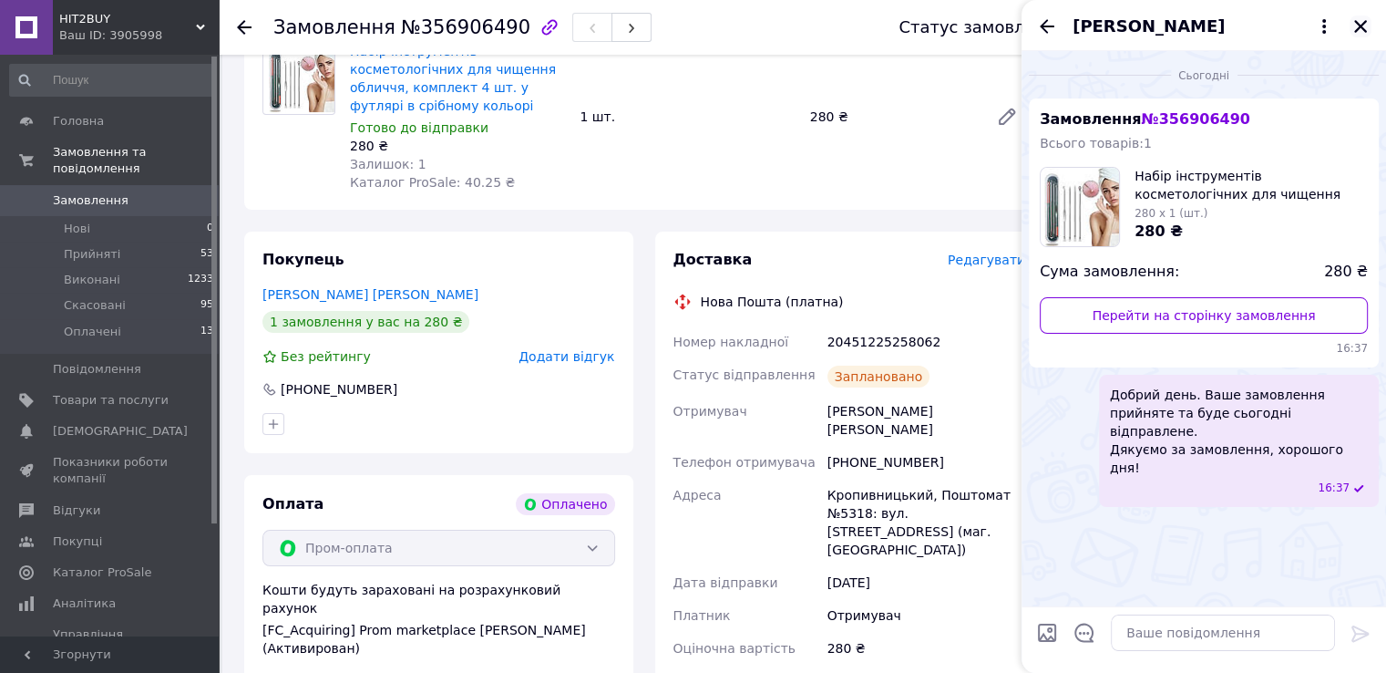
click at [1365, 26] on icon "Закрити" at bounding box center [1361, 26] width 16 height 16
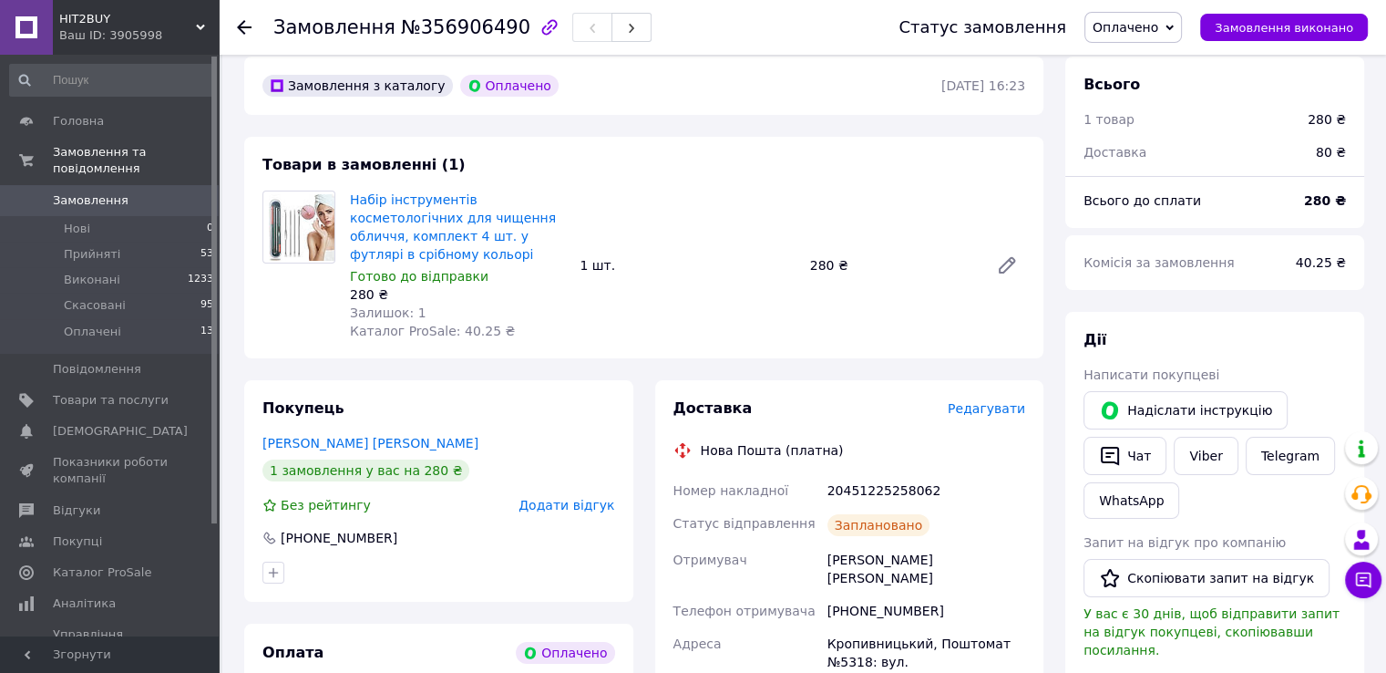
scroll to position [68, 0]
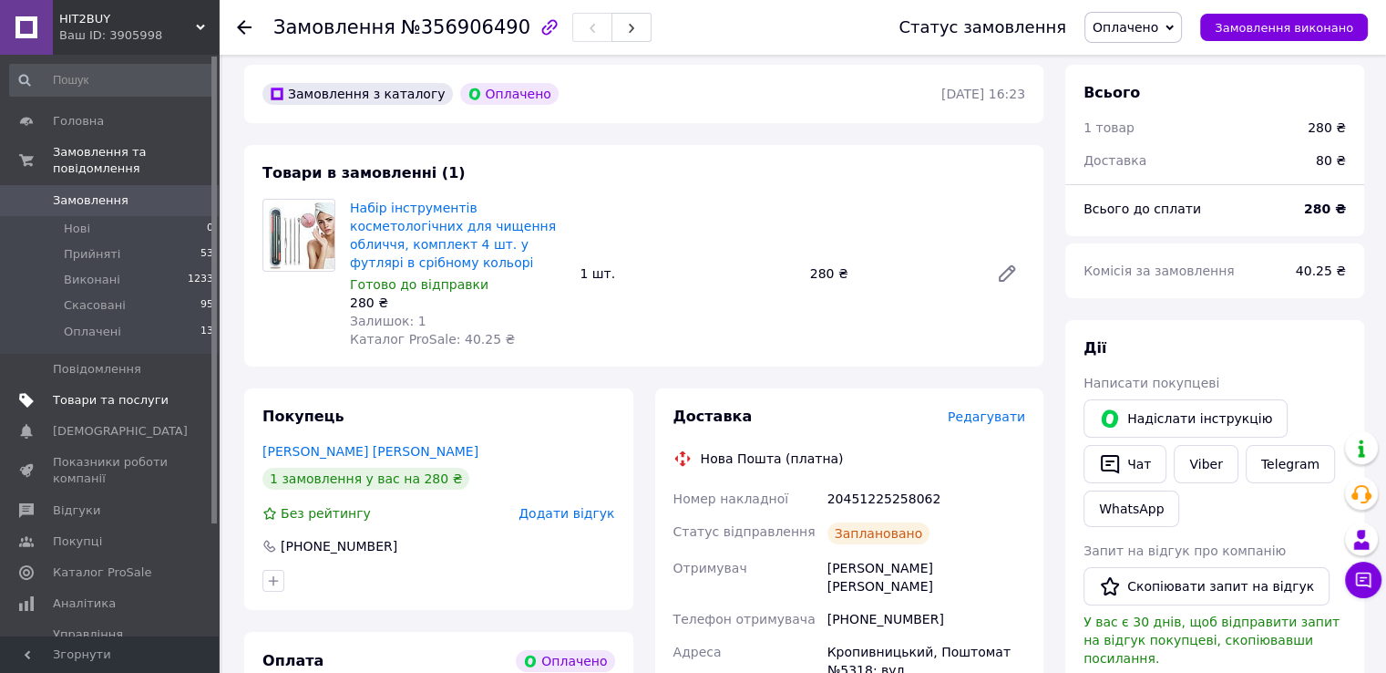
click at [108, 397] on link "Товари та послуги" at bounding box center [112, 400] width 224 height 31
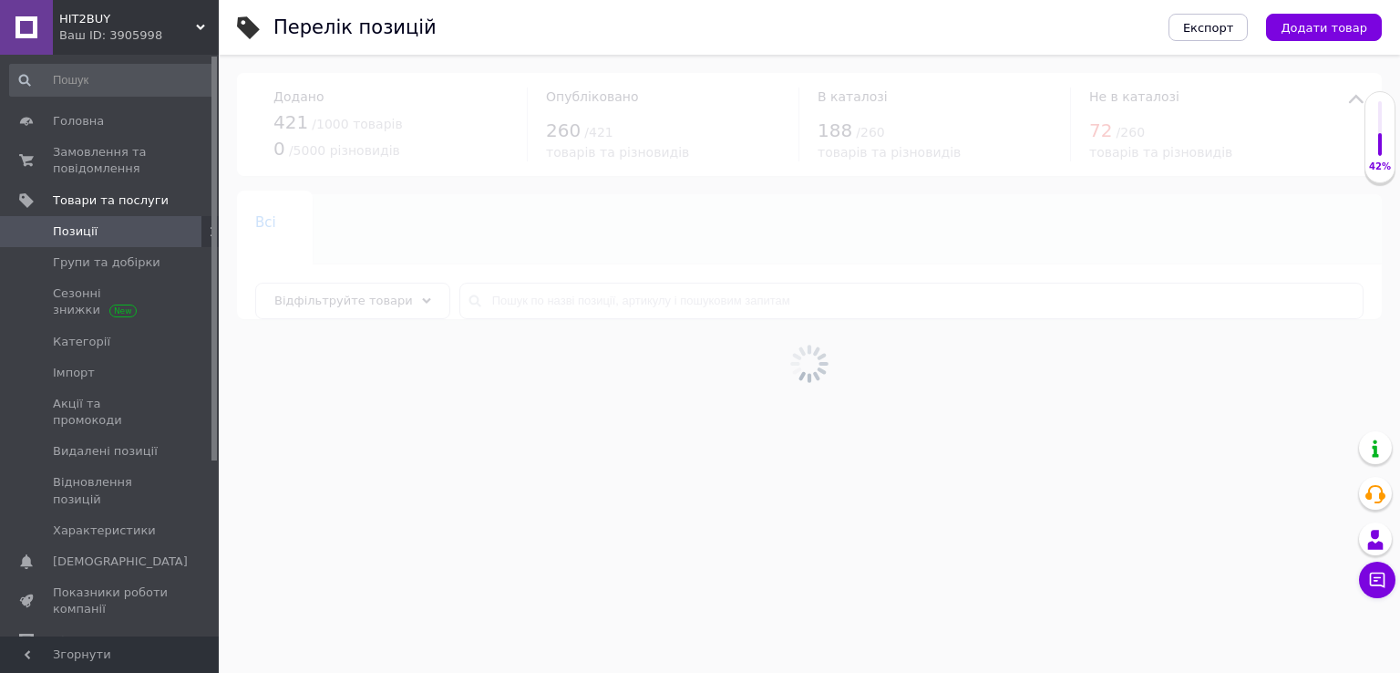
click at [579, 304] on div at bounding box center [809, 364] width 1181 height 618
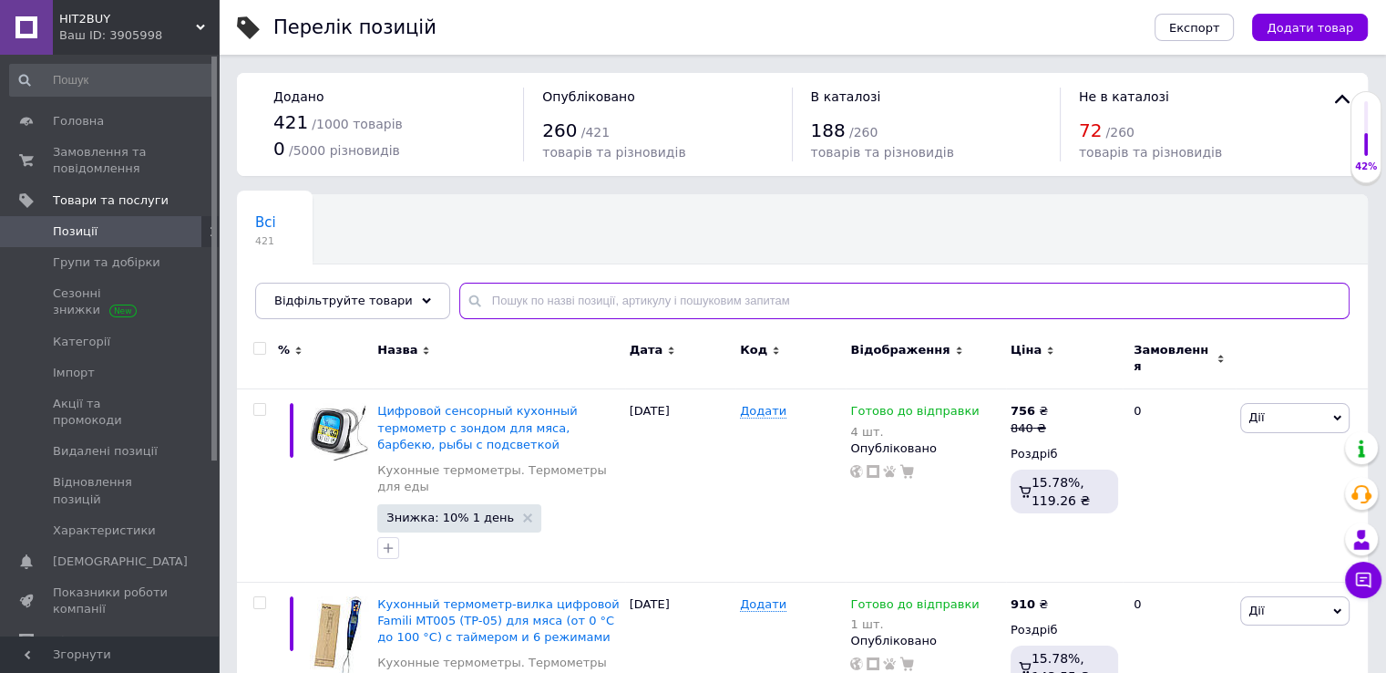
click at [579, 304] on input "text" at bounding box center [904, 301] width 891 height 36
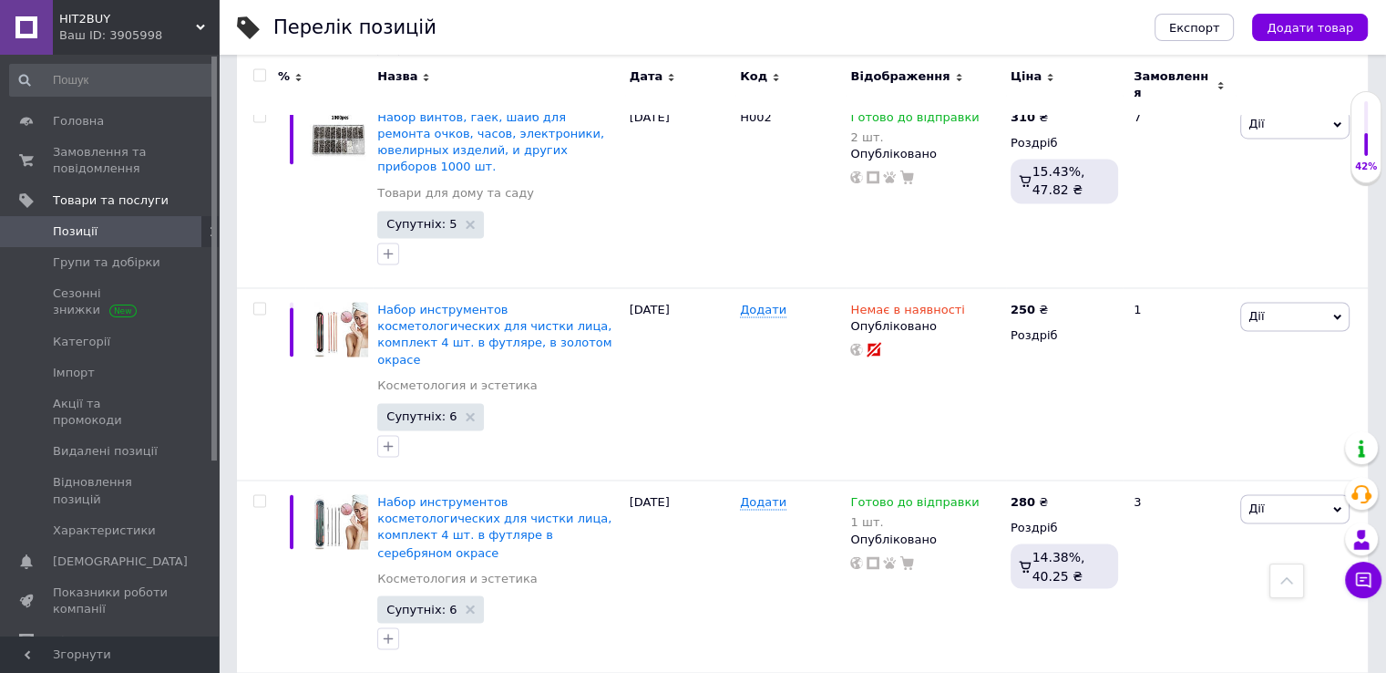
scroll to position [2946, 0]
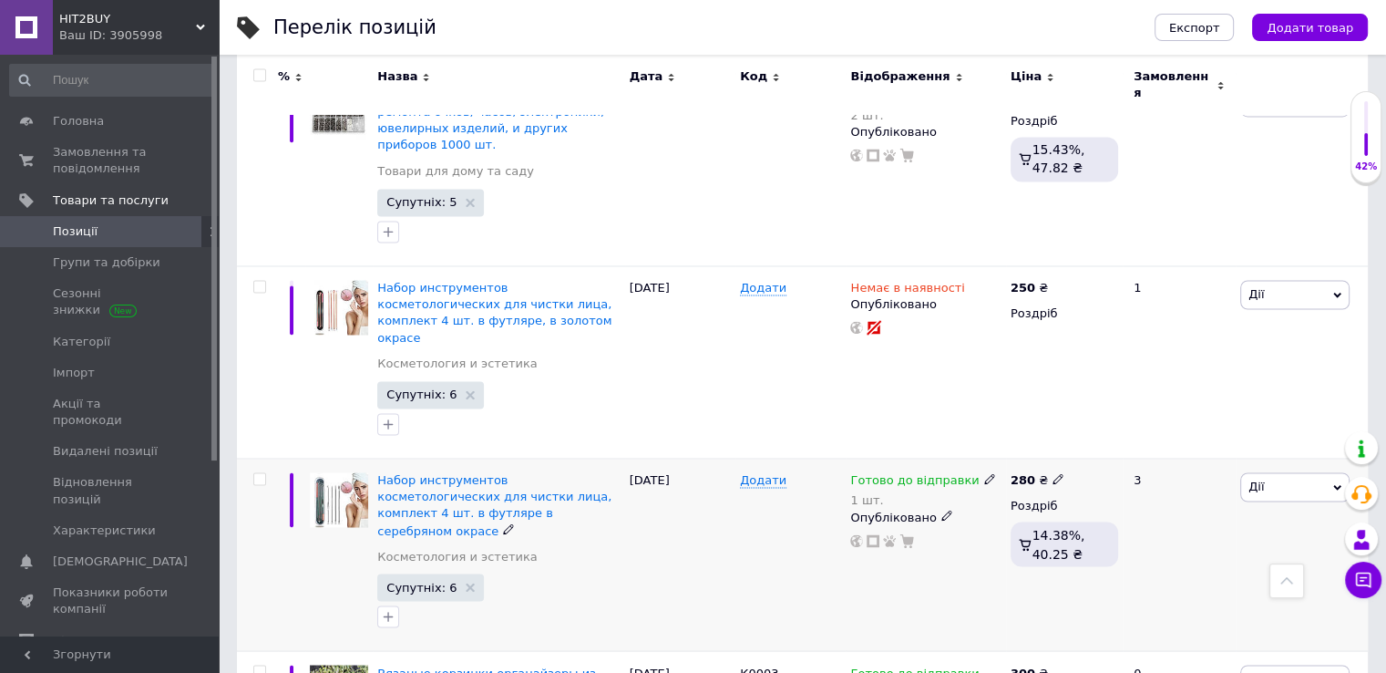
type input "набір"
click at [1053, 474] on use at bounding box center [1058, 479] width 10 height 10
type input "2"
type input "320"
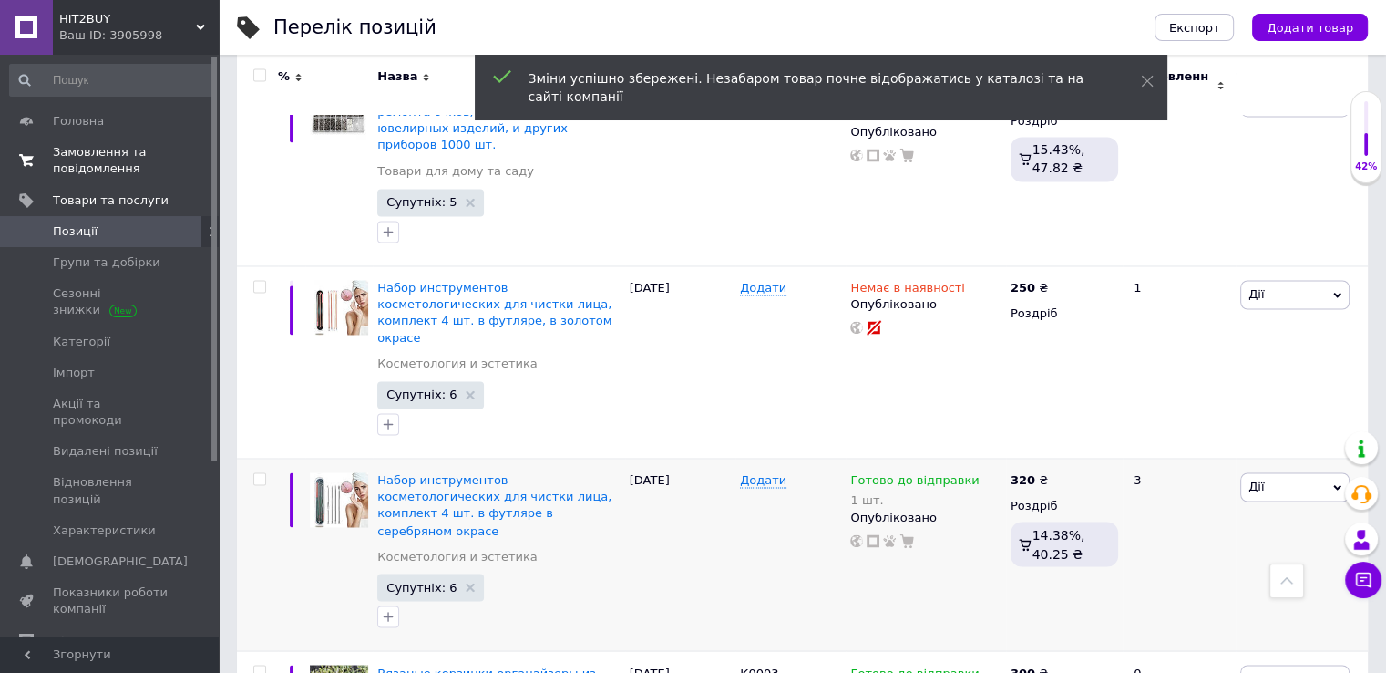
click at [102, 156] on span "Замовлення та повідомлення" at bounding box center [111, 160] width 116 height 33
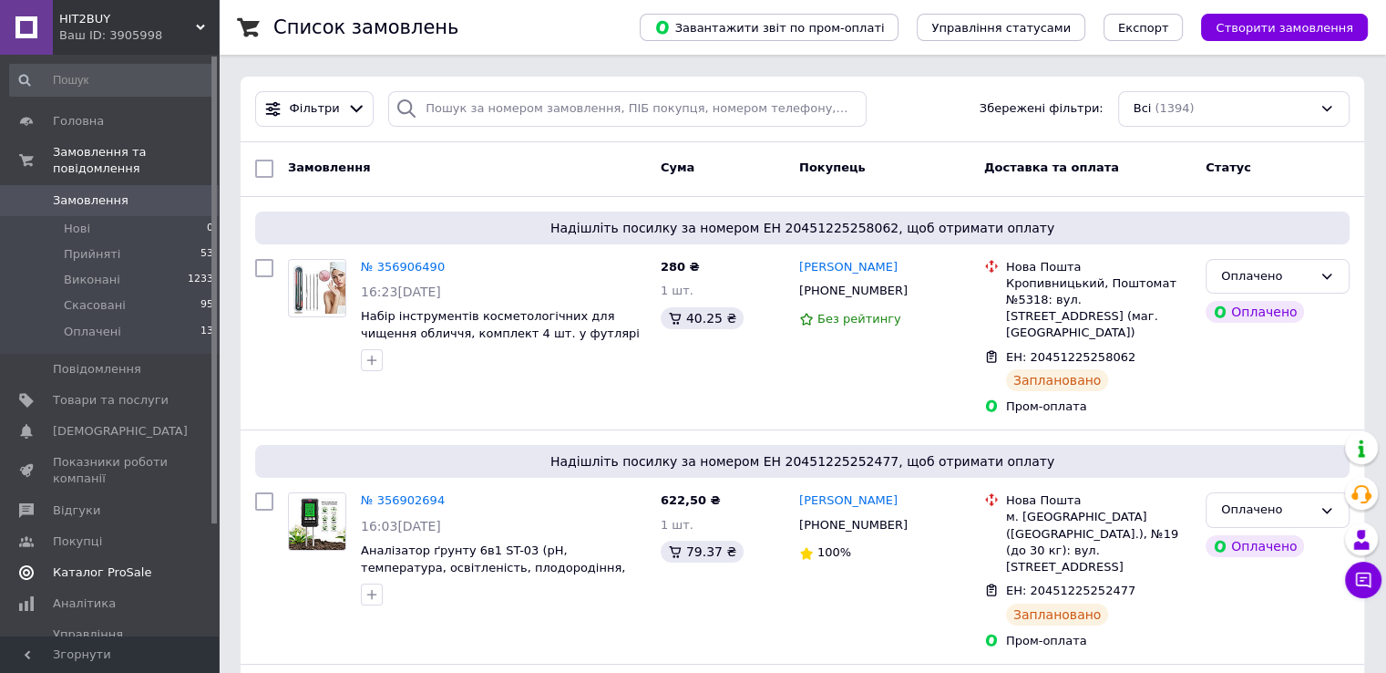
click at [86, 564] on span "Каталог ProSale" at bounding box center [102, 572] width 98 height 16
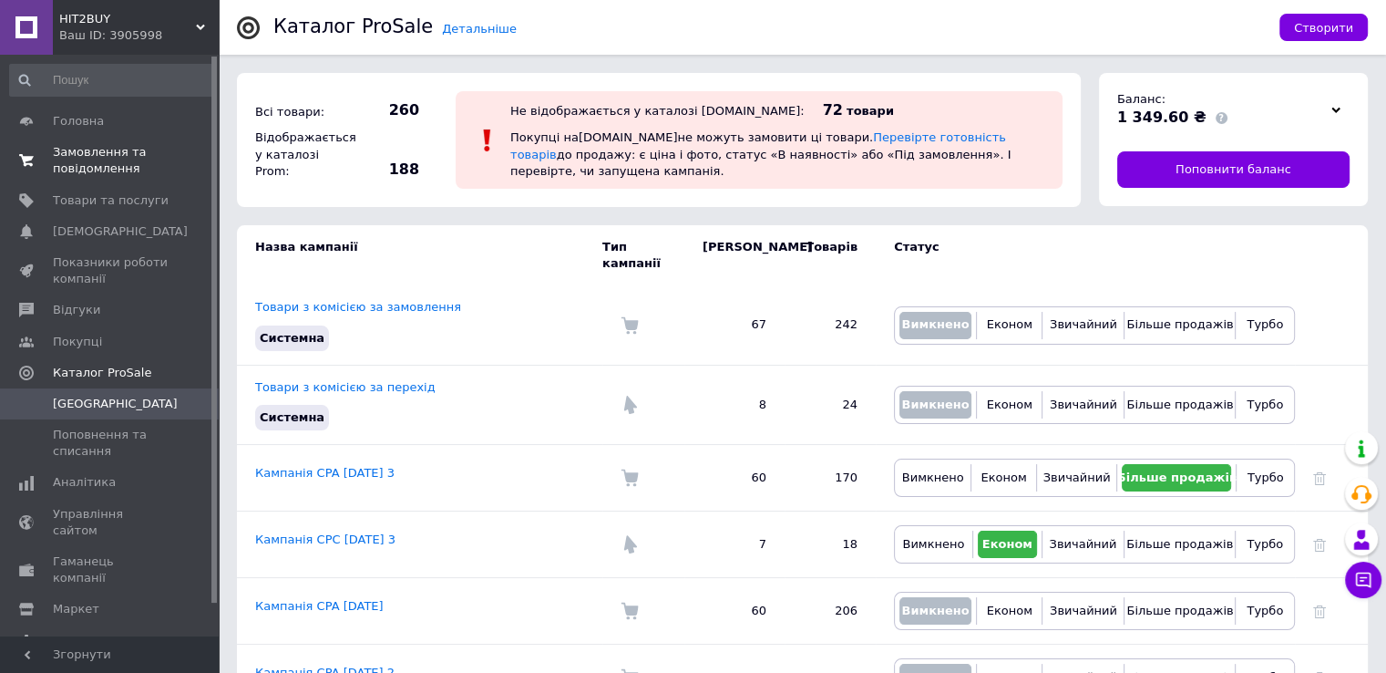
click at [73, 158] on span "Замовлення та повідомлення" at bounding box center [111, 160] width 116 height 33
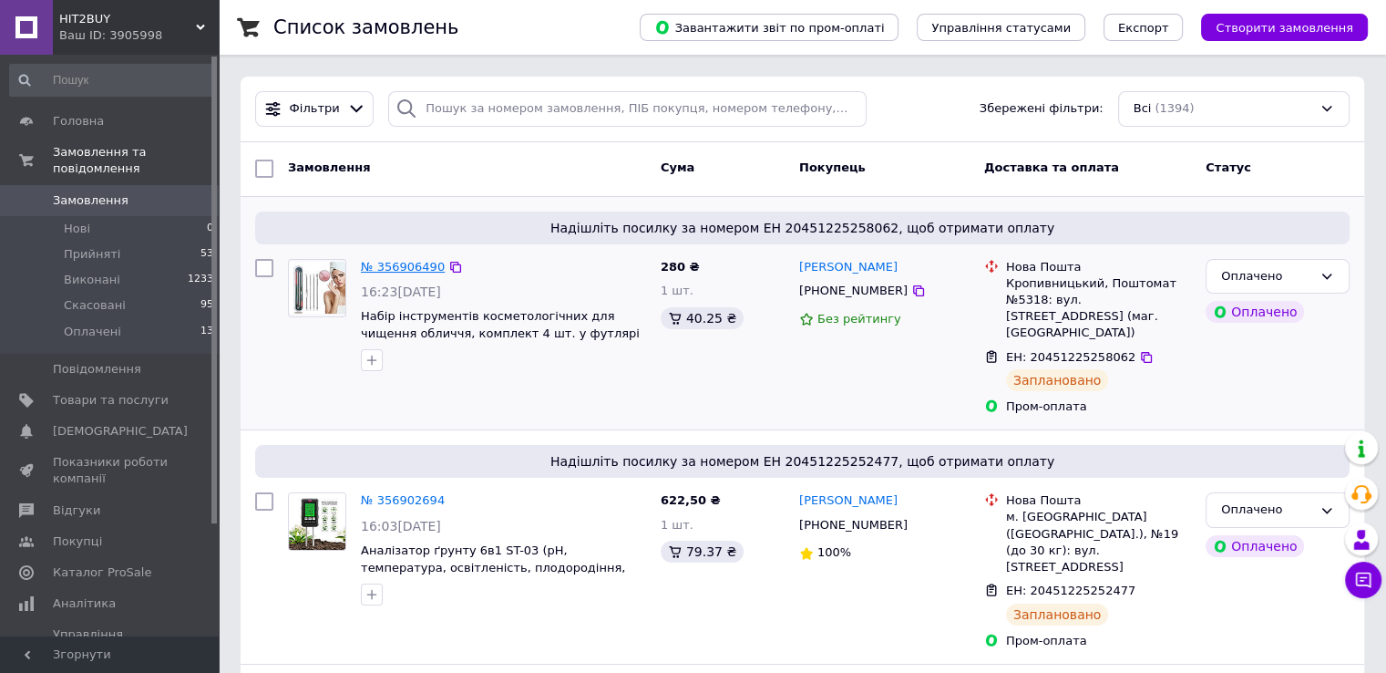
click at [408, 272] on link "№ 356906490" at bounding box center [403, 267] width 84 height 14
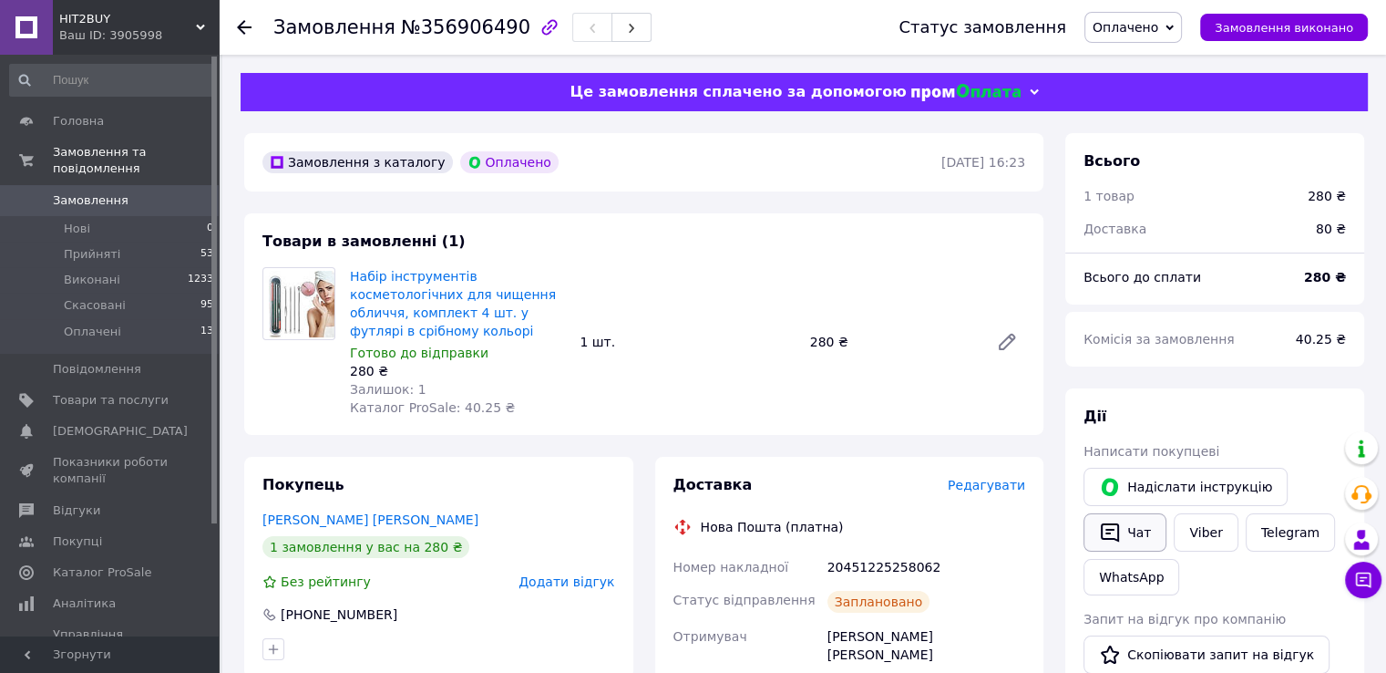
click at [1146, 534] on button "Чат" at bounding box center [1125, 532] width 83 height 38
